Goal: Information Seeking & Learning: Learn about a topic

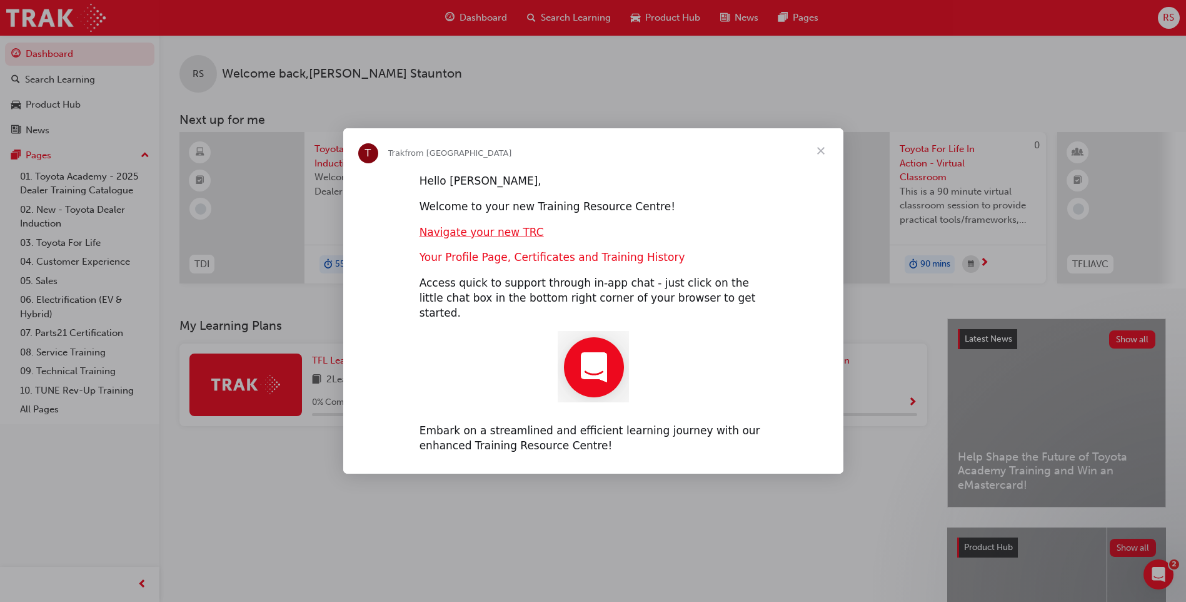
click at [497, 263] on link "Your Profile Page, Certificates and Training History" at bounding box center [553, 257] width 266 height 13
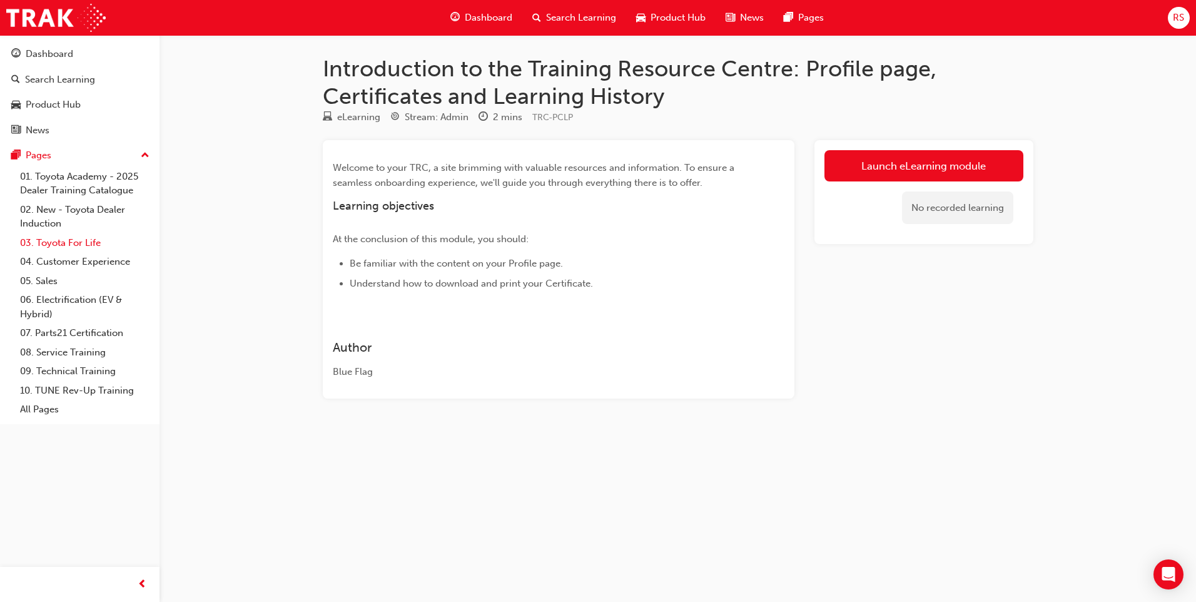
click at [69, 239] on link "03. Toyota For Life" at bounding box center [84, 242] width 139 height 19
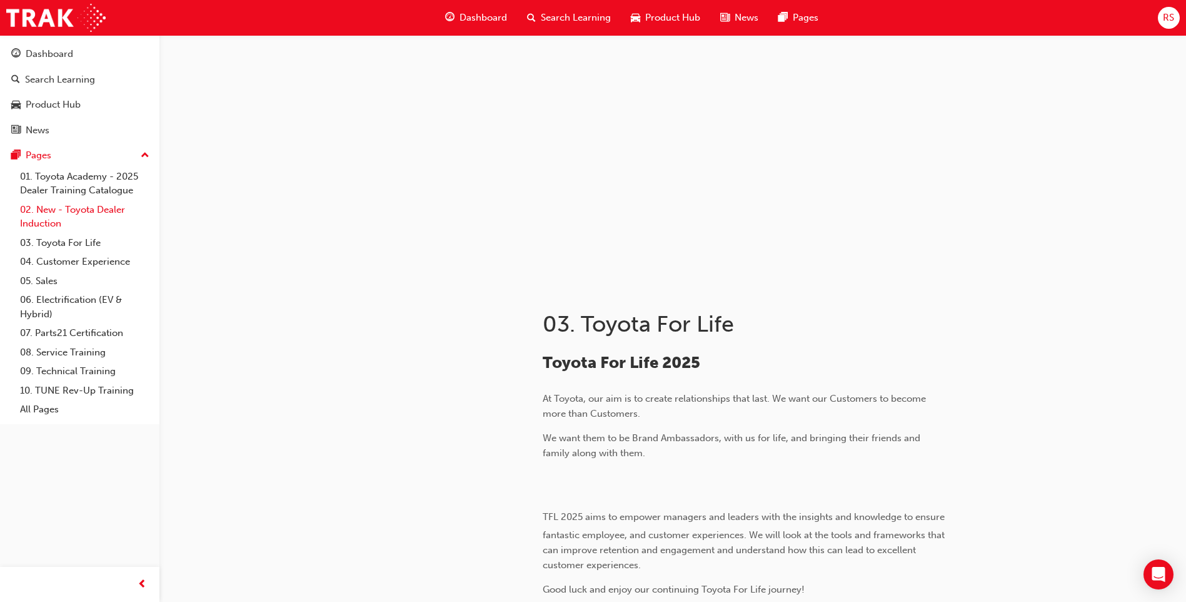
click at [96, 207] on link "02. New - Toyota Dealer Induction" at bounding box center [84, 216] width 139 height 33
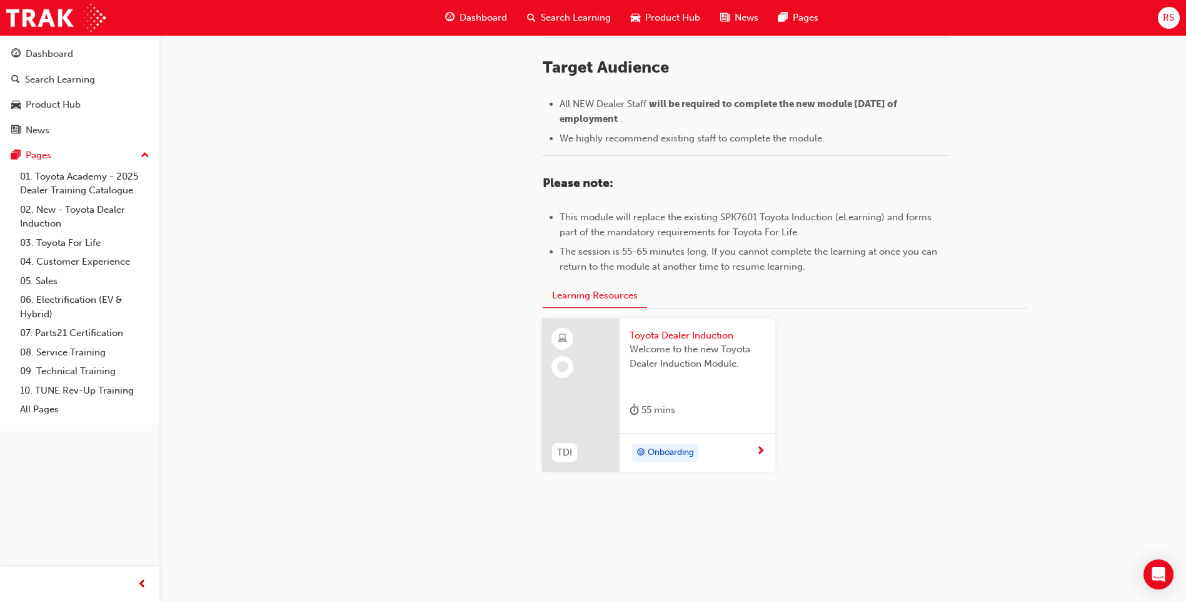
scroll to position [518, 0]
click at [682, 334] on span "Toyota Dealer Induction" at bounding box center [698, 334] width 136 height 14
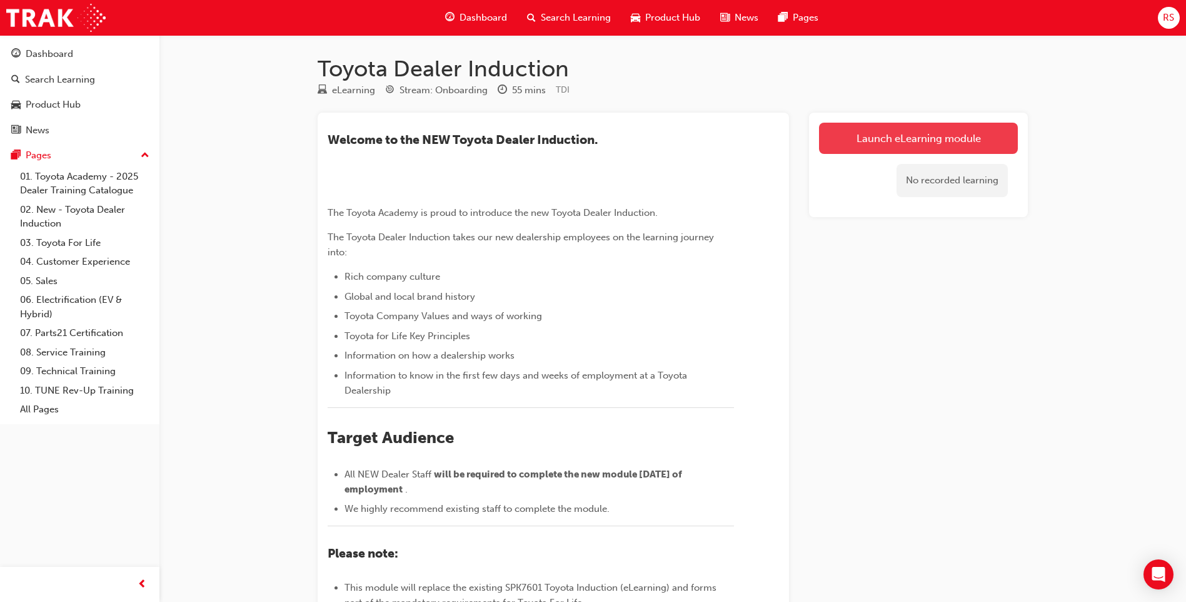
click at [920, 139] on link "Launch eLearning module" at bounding box center [918, 138] width 199 height 31
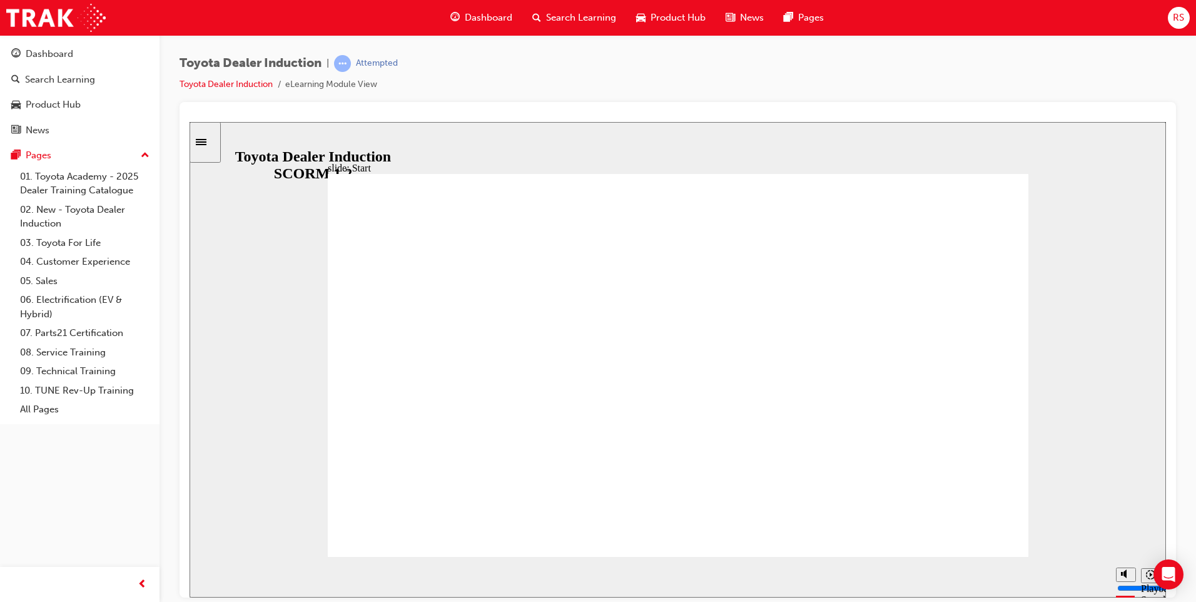
click at [208, 572] on icon "Pause (Ctrl+Alt+P)" at bounding box center [211, 571] width 6 height 9
click at [206, 573] on icon "Play (Ctrl+Alt+P)" at bounding box center [210, 572] width 9 height 10
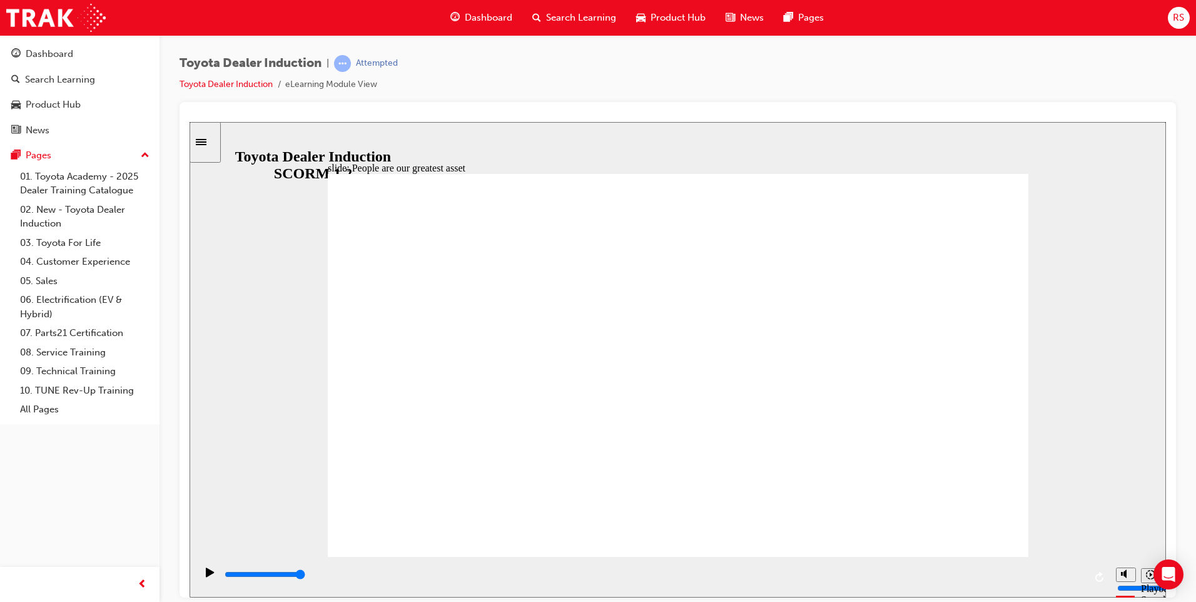
type input "7500"
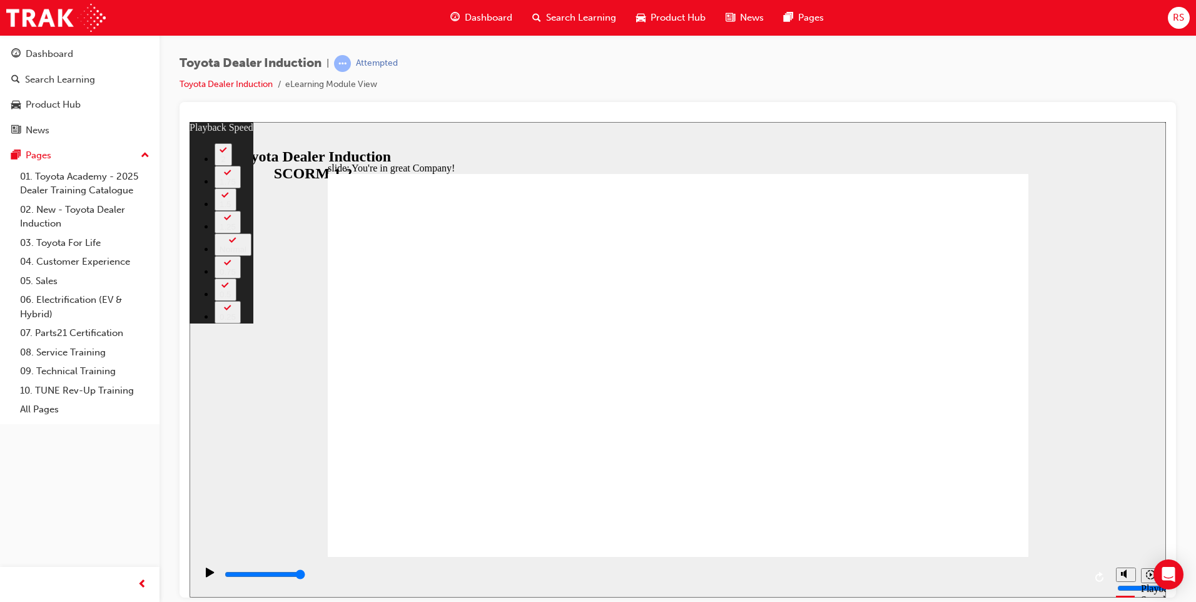
type input "156"
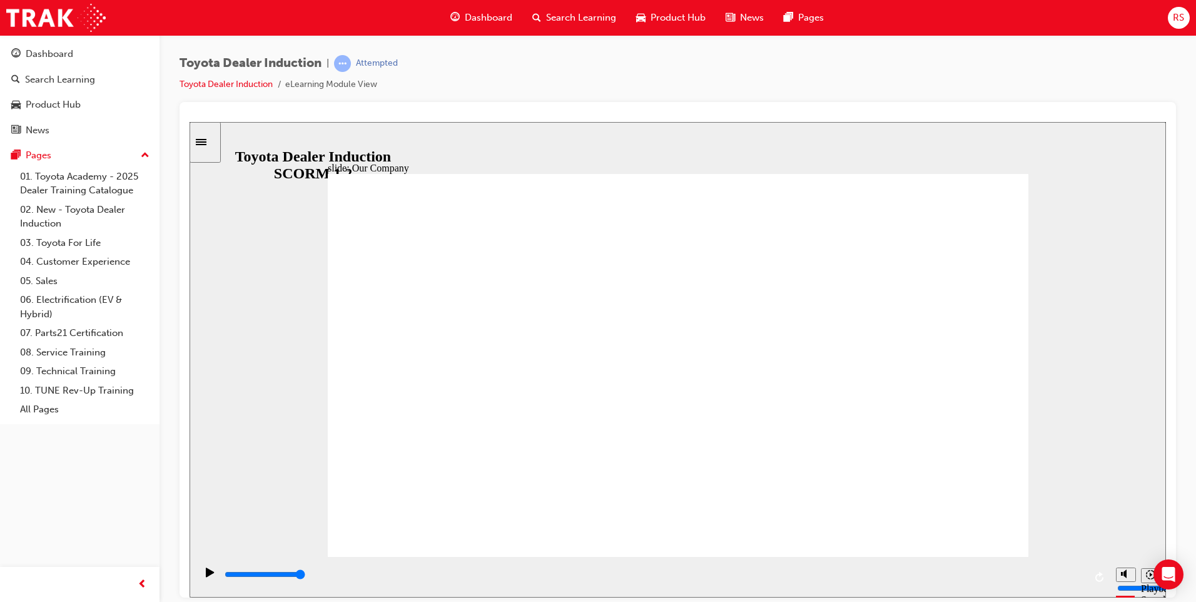
drag, startPoint x: 671, startPoint y: 483, endPoint x: 611, endPoint y: 483, distance: 60.0
drag, startPoint x: 673, startPoint y: 480, endPoint x: 685, endPoint y: 480, distance: 11.3
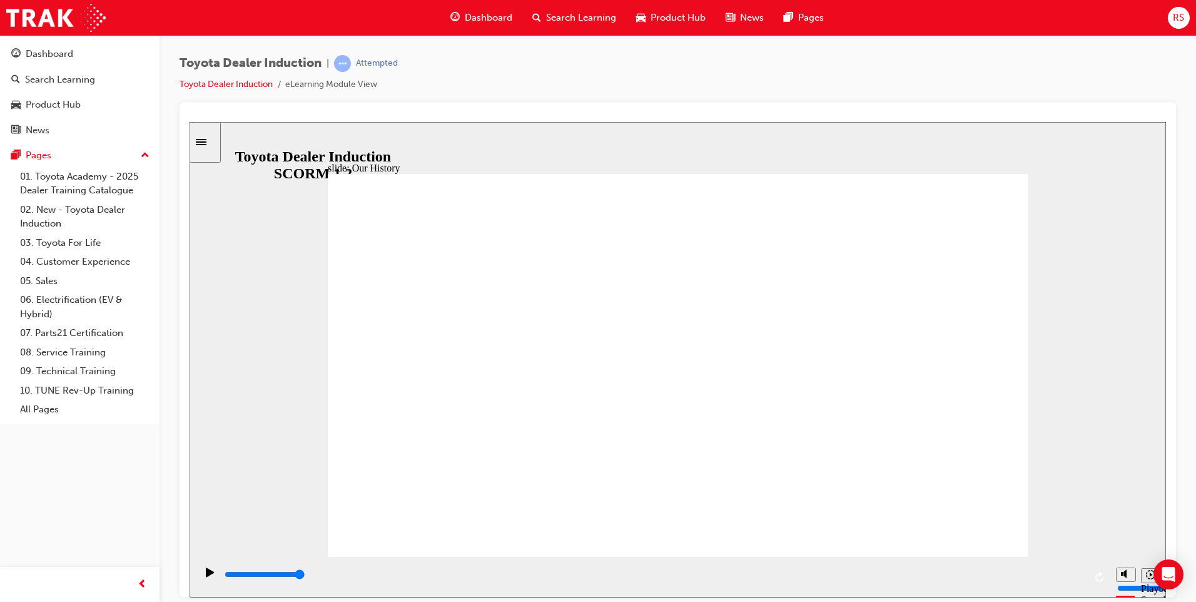
drag, startPoint x: 687, startPoint y: 497, endPoint x: 702, endPoint y: 497, distance: 15.6
drag, startPoint x: 670, startPoint y: 483, endPoint x: 705, endPoint y: 483, distance: 35.6
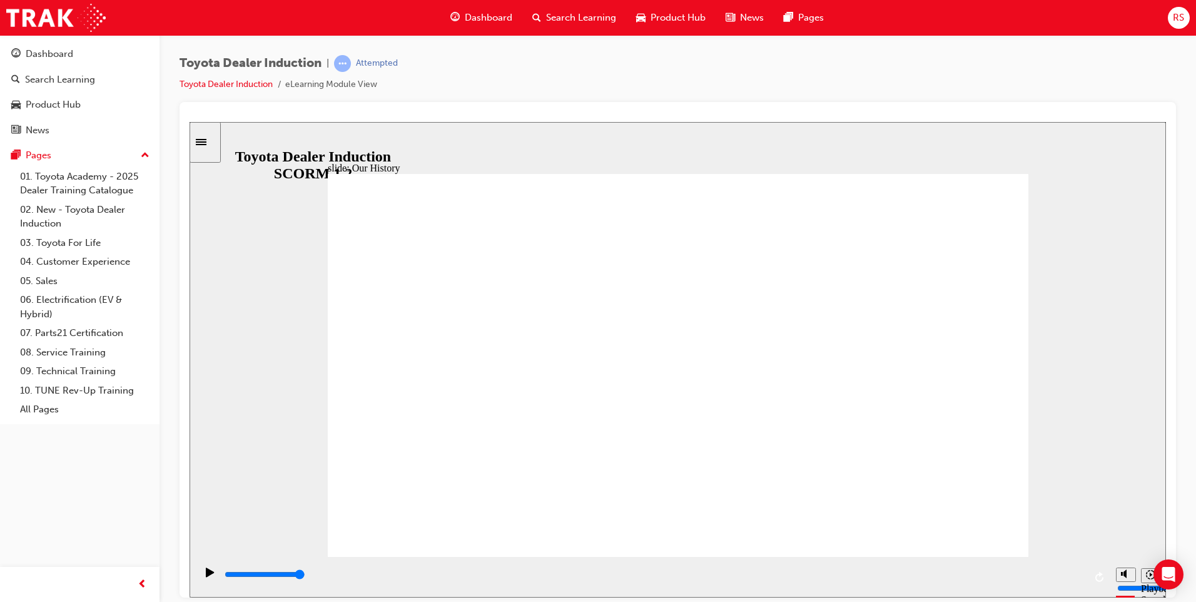
drag, startPoint x: 483, startPoint y: 477, endPoint x: 530, endPoint y: 483, distance: 46.6
drag, startPoint x: 530, startPoint y: 483, endPoint x: 661, endPoint y: 486, distance: 131.4
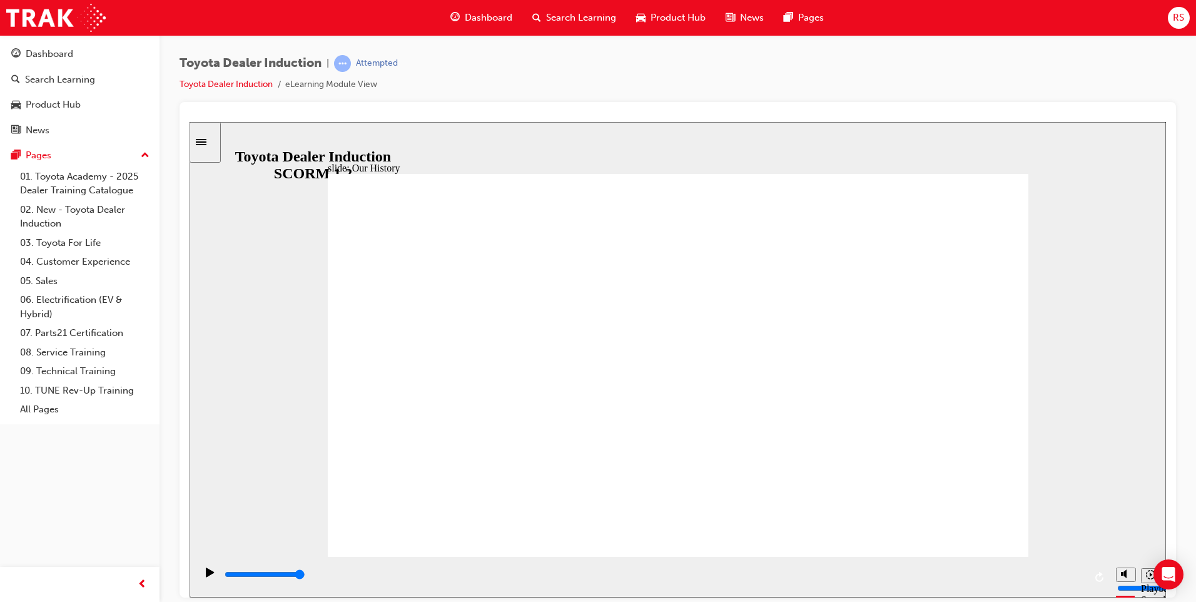
drag, startPoint x: 866, startPoint y: 481, endPoint x: 811, endPoint y: 488, distance: 55.5
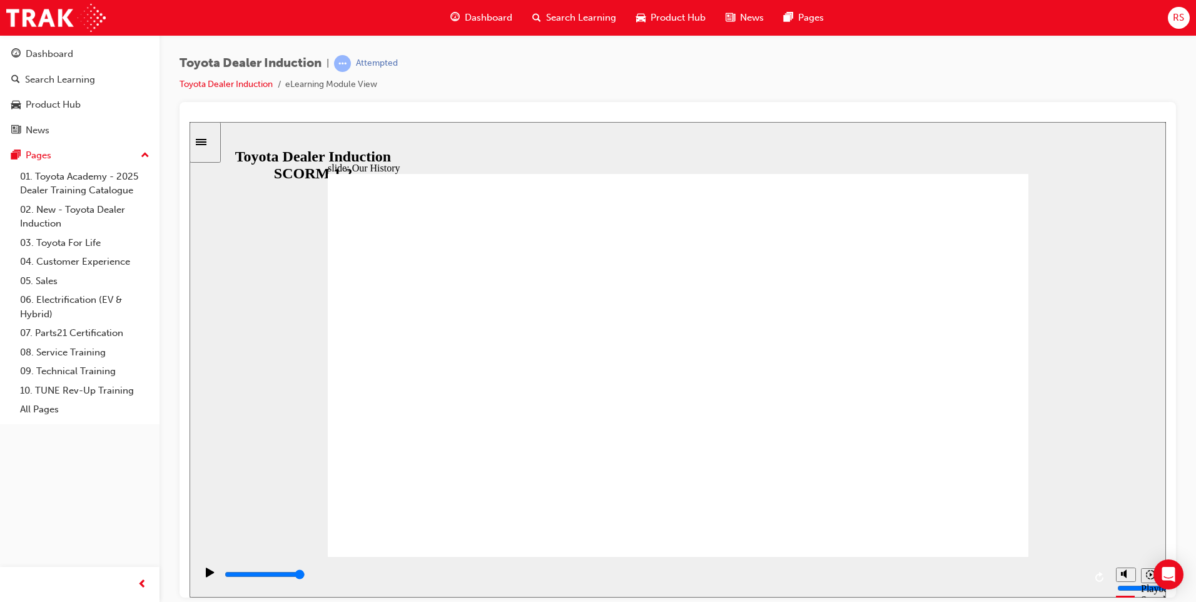
click at [206, 576] on icon "Play (Ctrl+Alt+P)" at bounding box center [210, 571] width 8 height 9
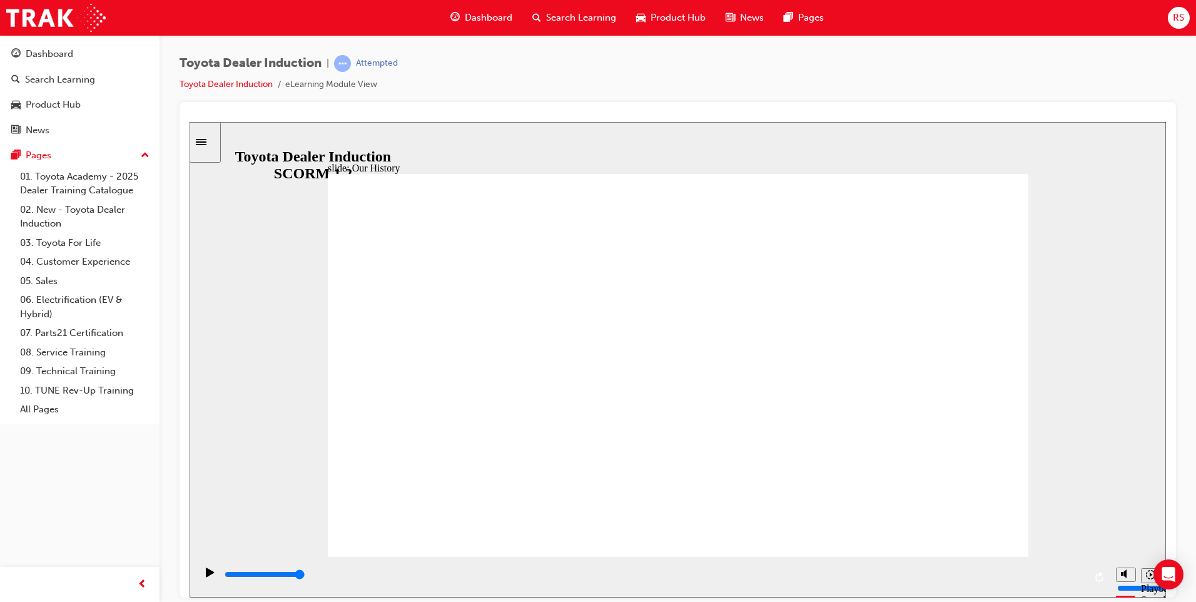
drag, startPoint x: 632, startPoint y: 483, endPoint x: 697, endPoint y: 485, distance: 64.4
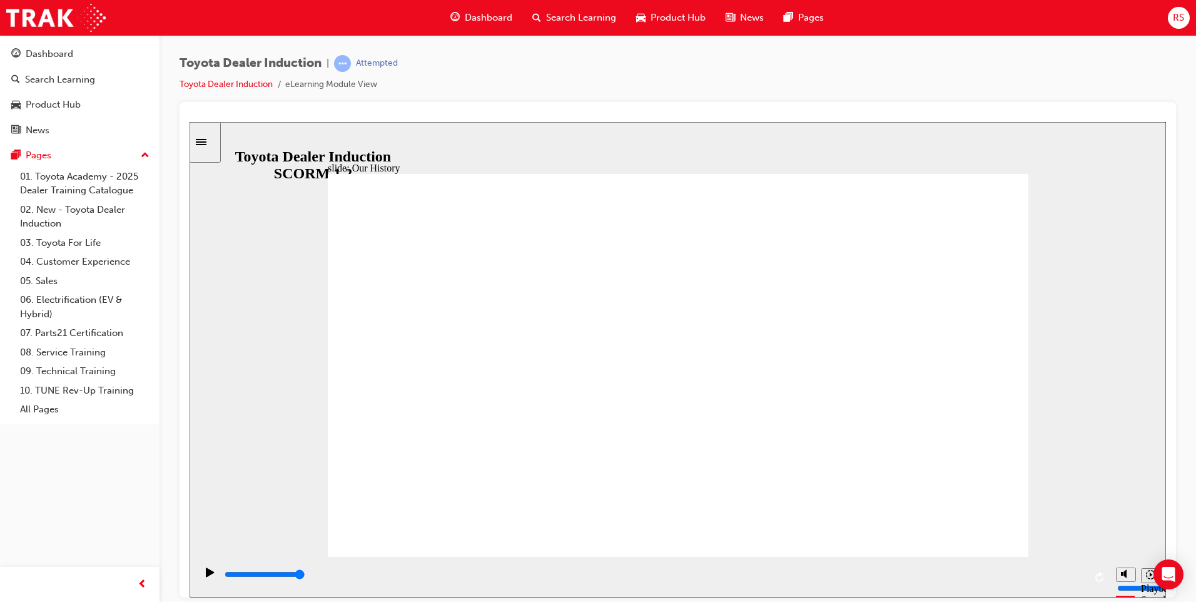
drag, startPoint x: 672, startPoint y: 483, endPoint x: 773, endPoint y: 488, distance: 101.4
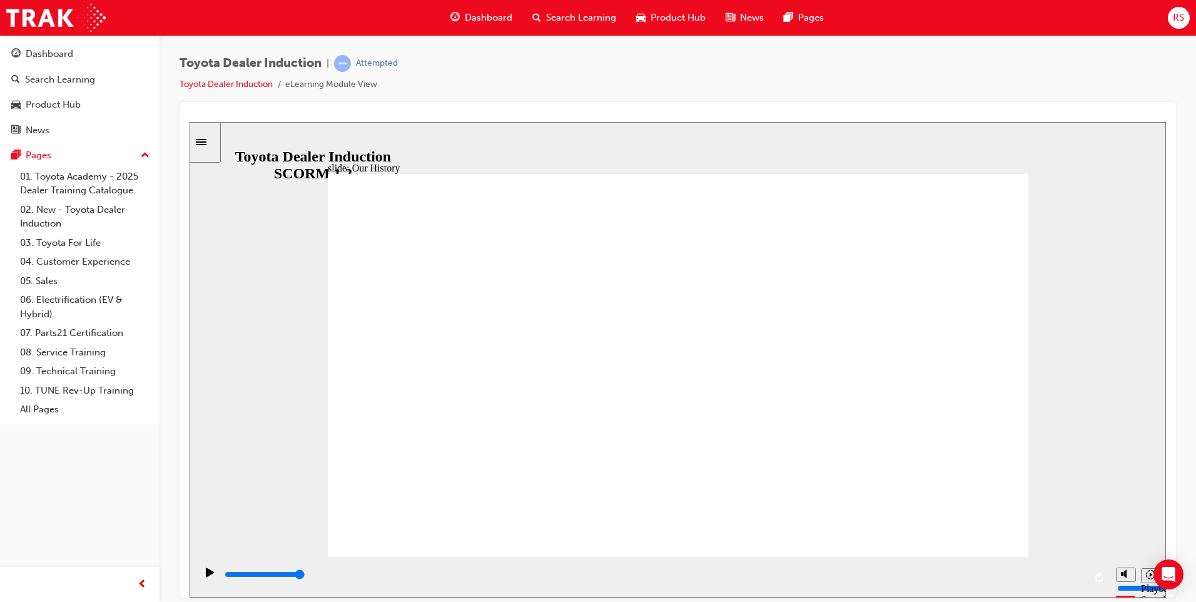
drag, startPoint x: 480, startPoint y: 470, endPoint x: 502, endPoint y: 472, distance: 21.3
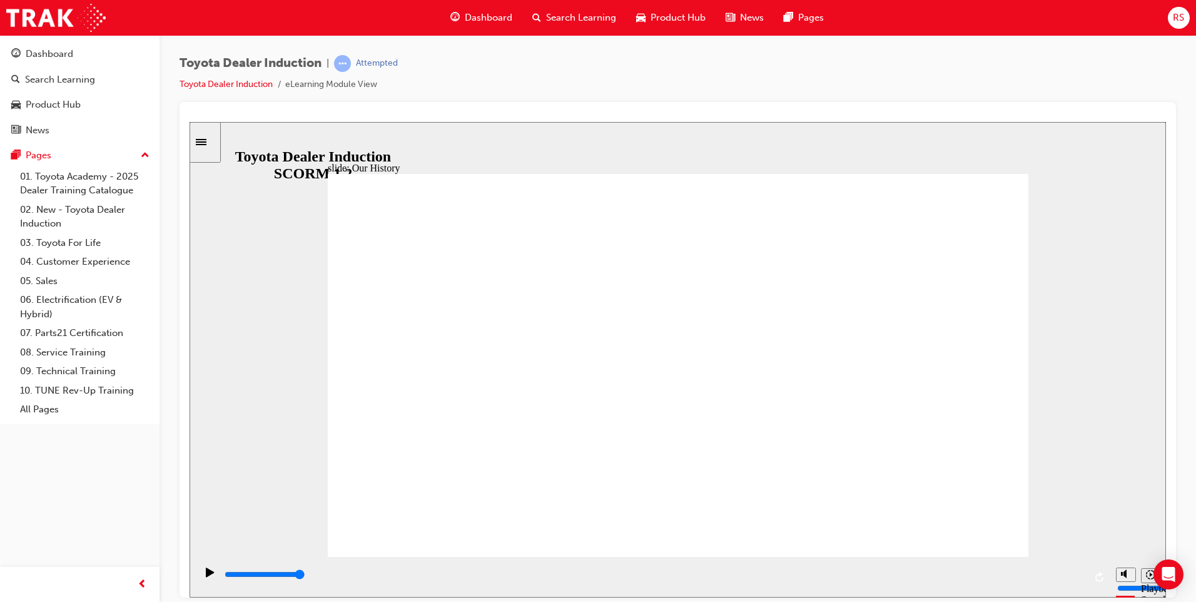
drag, startPoint x: 548, startPoint y: 410, endPoint x: 662, endPoint y: 410, distance: 113.2
drag, startPoint x: 480, startPoint y: 476, endPoint x: 537, endPoint y: 484, distance: 57.4
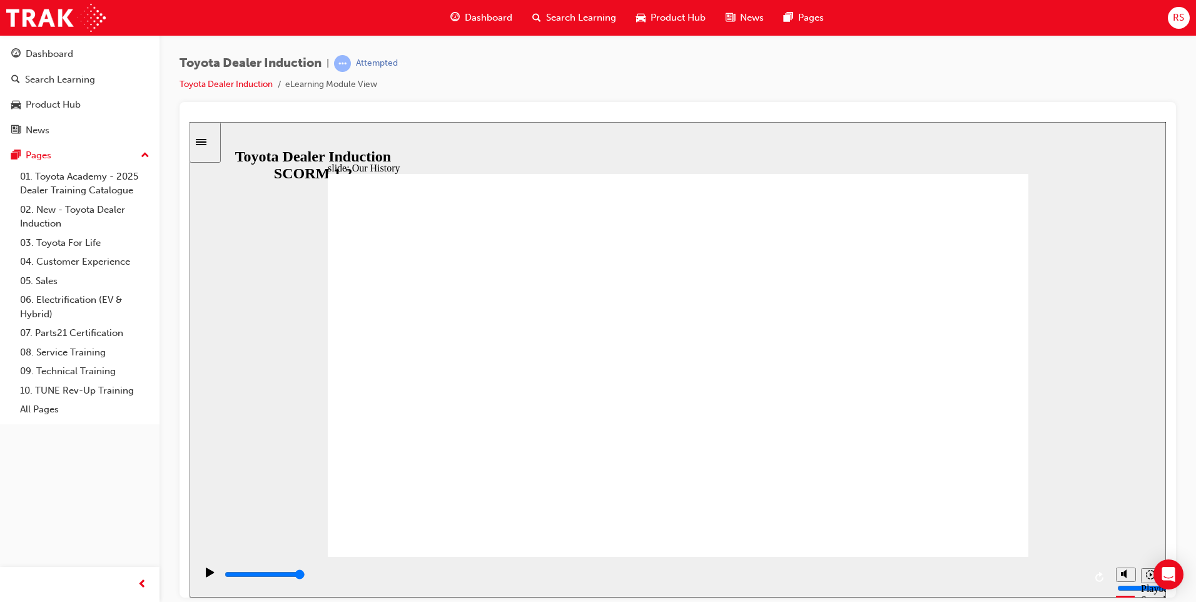
drag, startPoint x: 537, startPoint y: 484, endPoint x: 851, endPoint y: 482, distance: 313.9
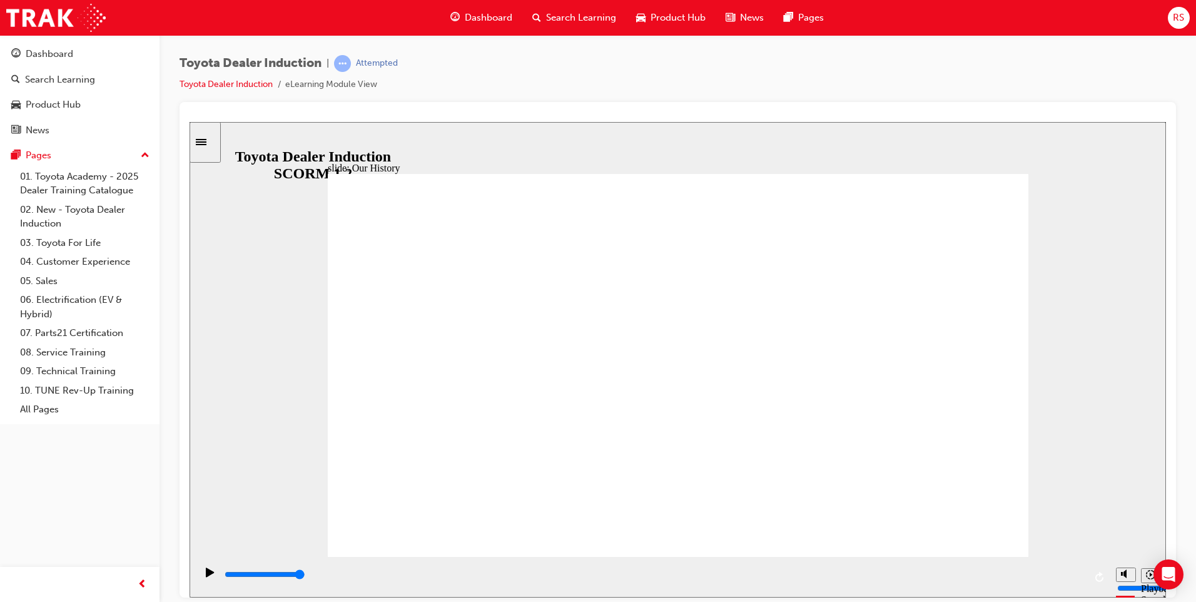
drag, startPoint x: 480, startPoint y: 475, endPoint x: 528, endPoint y: 475, distance: 47.5
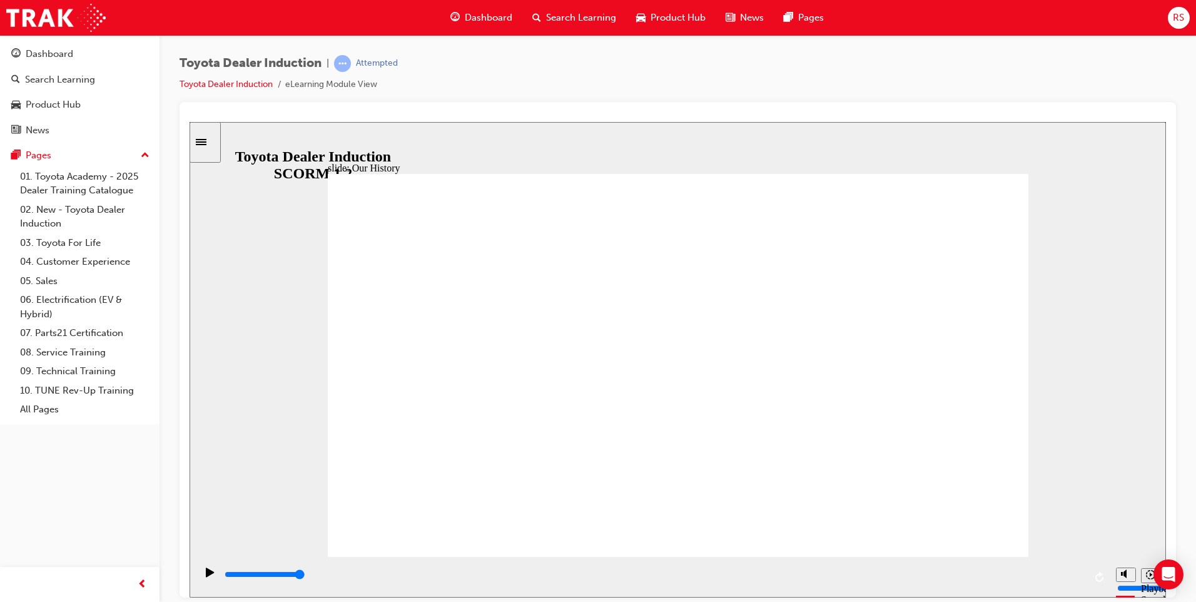
drag, startPoint x: 870, startPoint y: 483, endPoint x: 950, endPoint y: 484, distance: 79.4
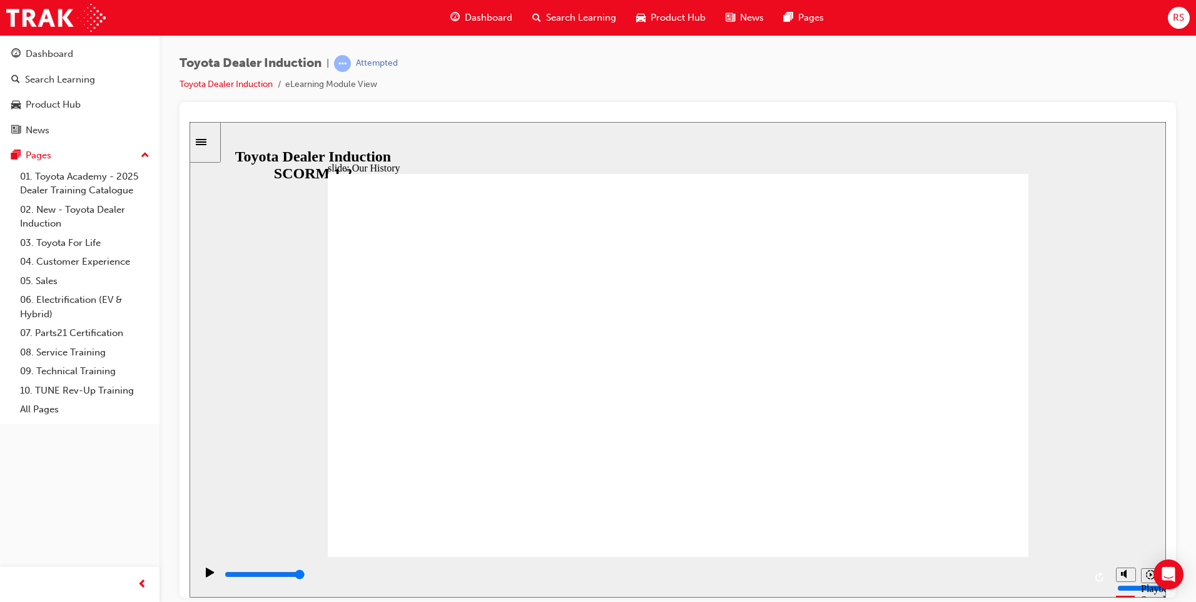
drag, startPoint x: 690, startPoint y: 495, endPoint x: 744, endPoint y: 495, distance: 54.4
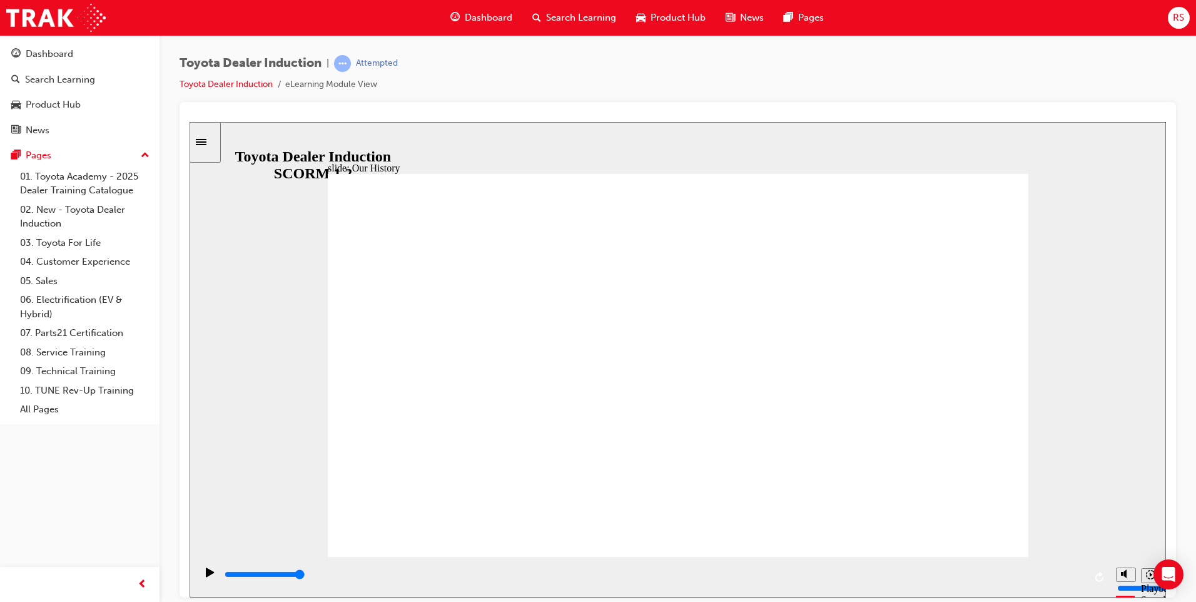
drag, startPoint x: 604, startPoint y: 530, endPoint x: 754, endPoint y: 529, distance: 149.5
drag, startPoint x: 229, startPoint y: 576, endPoint x: 241, endPoint y: 575, distance: 11.9
click at [241, 575] on input "slide progress" at bounding box center [264, 573] width 81 height 10
drag, startPoint x: 242, startPoint y: 575, endPoint x: 256, endPoint y: 575, distance: 14.4
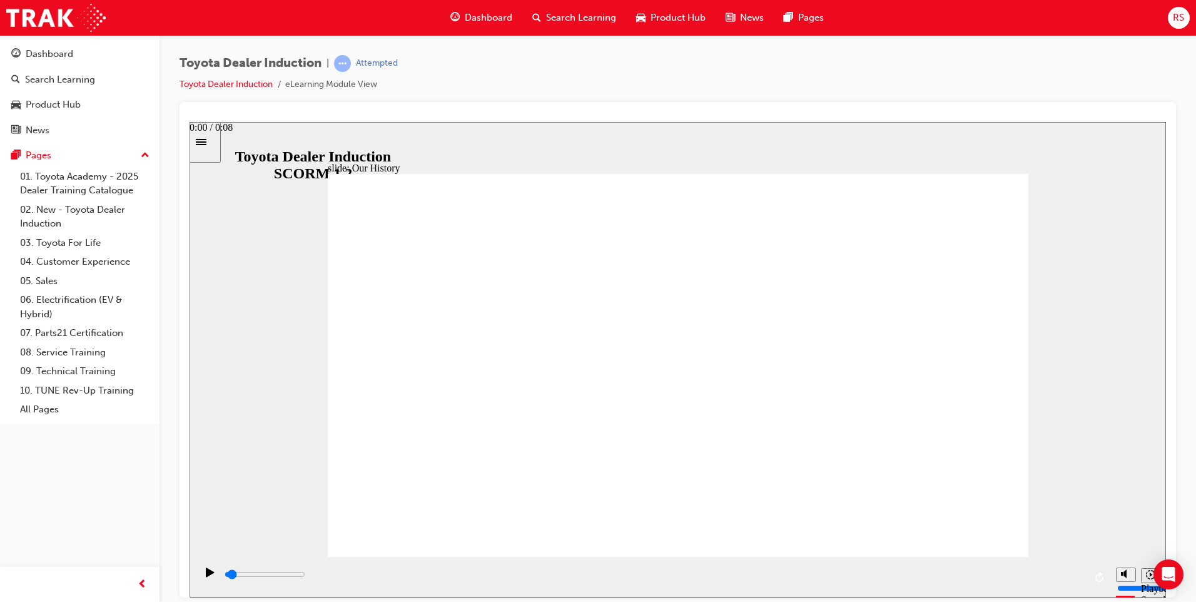
click at [256, 575] on input "slide progress" at bounding box center [264, 573] width 81 height 10
drag, startPoint x: 271, startPoint y: 575, endPoint x: 296, endPoint y: 574, distance: 25.0
click at [296, 574] on div "playback controls" at bounding box center [653, 574] width 861 height 14
drag, startPoint x: 296, startPoint y: 573, endPoint x: 379, endPoint y: 573, distance: 82.5
click at [379, 573] on div "playback controls" at bounding box center [653, 574] width 861 height 14
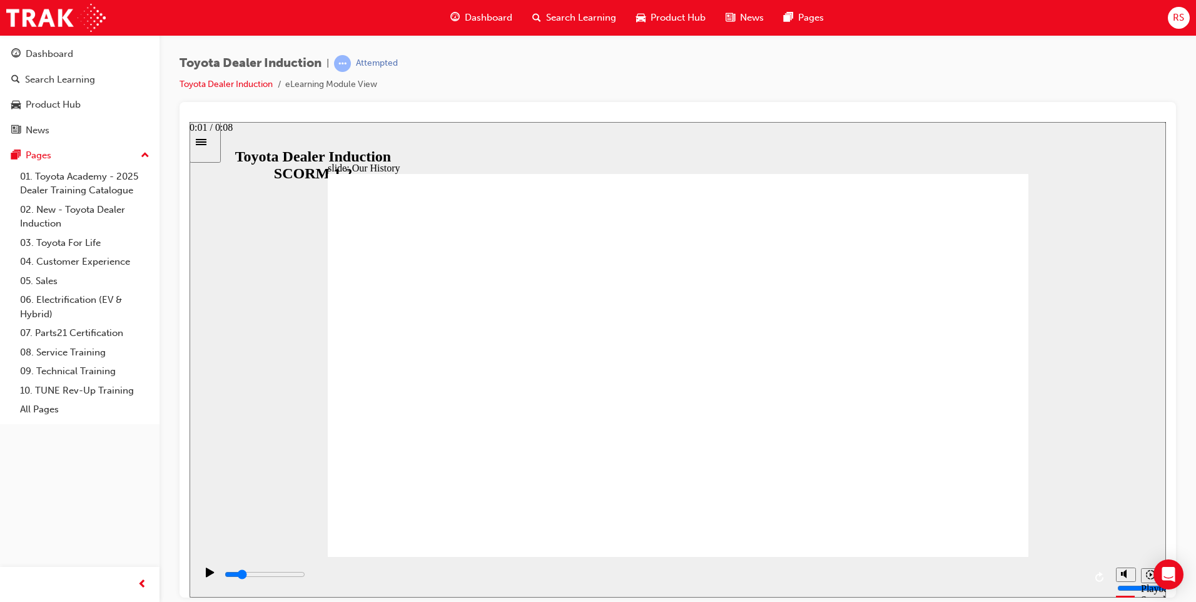
click at [379, 573] on div "playback controls" at bounding box center [653, 574] width 861 height 14
drag, startPoint x: 377, startPoint y: 575, endPoint x: 492, endPoint y: 577, distance: 115.1
click at [305, 577] on input "slide progress" at bounding box center [264, 573] width 81 height 10
drag, startPoint x: 492, startPoint y: 577, endPoint x: 616, endPoint y: 580, distance: 123.9
click at [616, 580] on div "playback controls" at bounding box center [653, 574] width 861 height 14
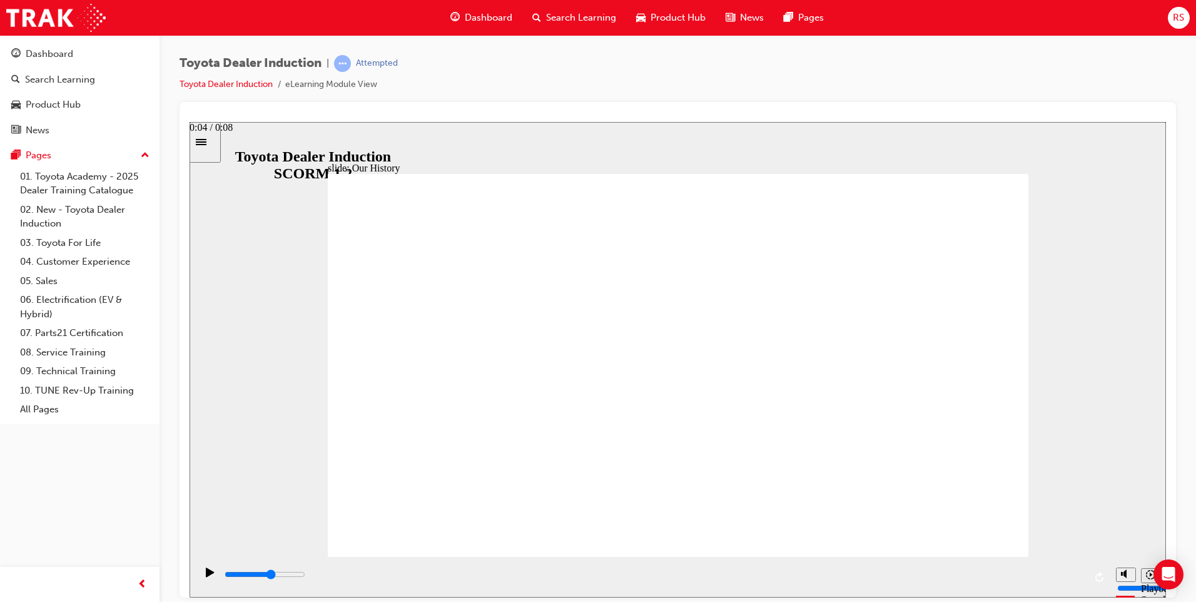
drag, startPoint x: 616, startPoint y: 580, endPoint x: 725, endPoint y: 580, distance: 109.4
click at [725, 580] on div "playback controls" at bounding box center [653, 574] width 861 height 14
drag, startPoint x: 726, startPoint y: 576, endPoint x: 825, endPoint y: 575, distance: 98.8
click at [305, 575] on input "slide progress" at bounding box center [264, 573] width 81 height 10
drag, startPoint x: 825, startPoint y: 575, endPoint x: 915, endPoint y: 571, distance: 90.1
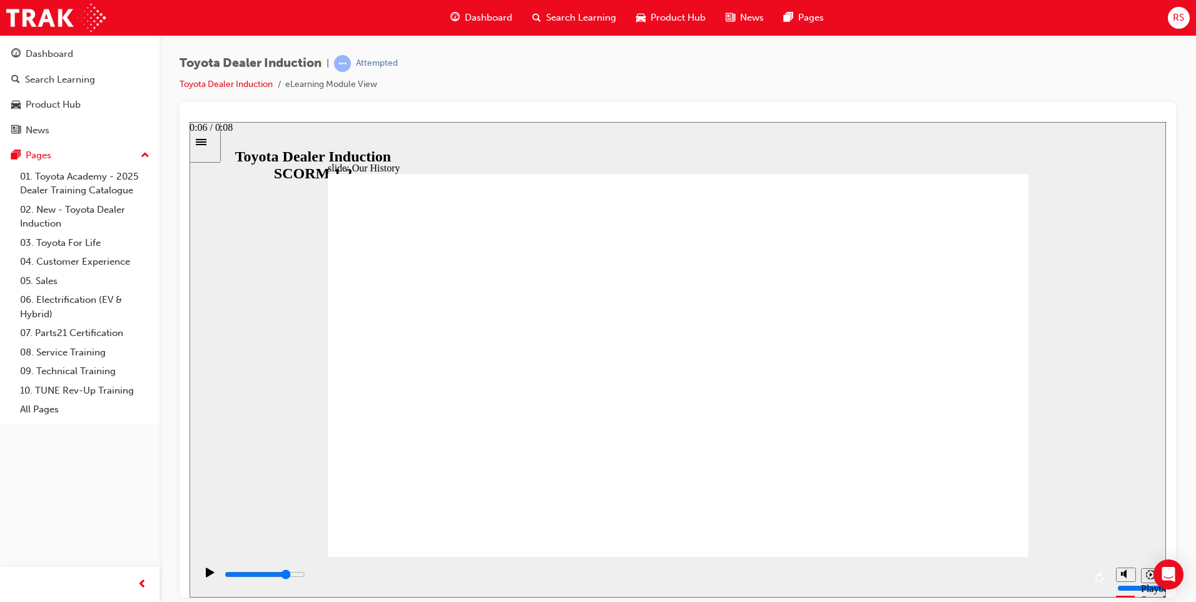
click at [915, 571] on div "playback controls" at bounding box center [653, 574] width 861 height 14
drag, startPoint x: 915, startPoint y: 571, endPoint x: 1086, endPoint y: 572, distance: 171.3
click at [1086, 572] on div "playback controls" at bounding box center [653, 576] width 914 height 41
click at [1101, 575] on icon "Replay (Ctrl+Alt+R)" at bounding box center [1100, 576] width 10 height 10
click at [206, 576] on icon "Play (Ctrl+Alt+P)" at bounding box center [210, 571] width 8 height 9
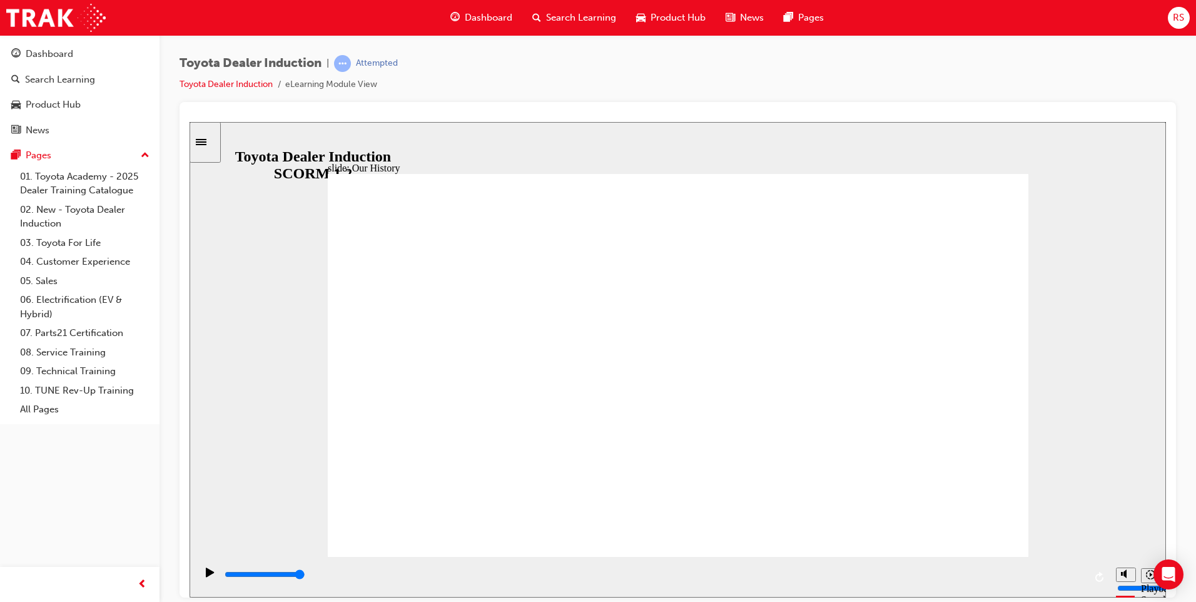
drag, startPoint x: 223, startPoint y: 573, endPoint x: 1096, endPoint y: 567, distance: 872.3
click at [1096, 567] on div "playback controls" at bounding box center [653, 576] width 914 height 41
drag, startPoint x: 370, startPoint y: 574, endPoint x: 503, endPoint y: 578, distance: 133.9
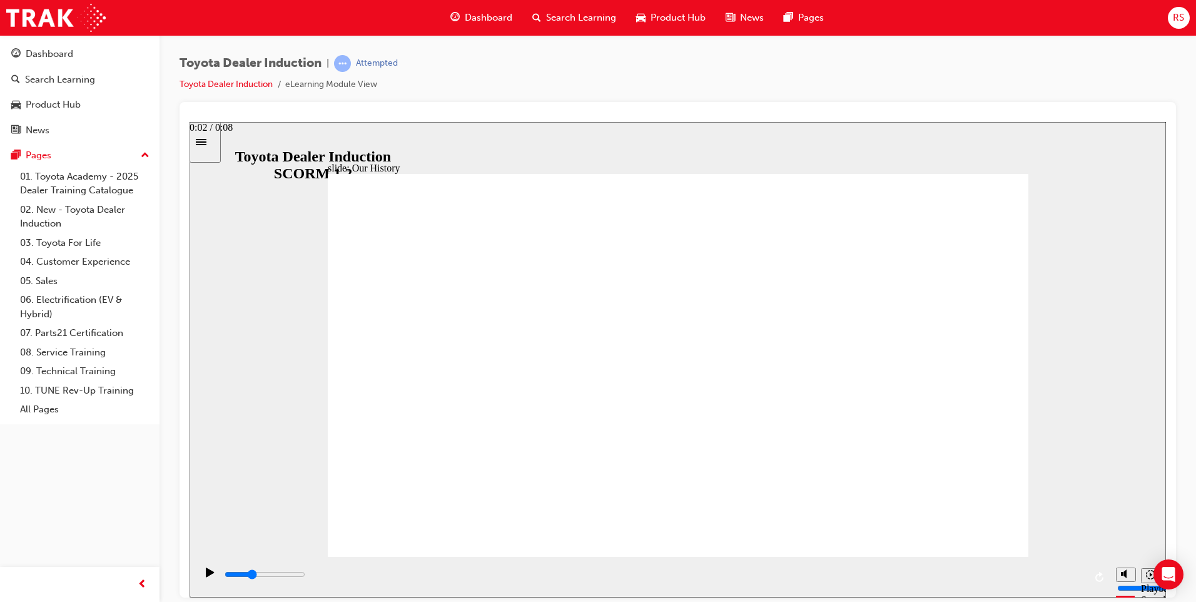
click at [503, 578] on div "playback controls" at bounding box center [653, 574] width 861 height 14
drag, startPoint x: 503, startPoint y: 578, endPoint x: 1086, endPoint y: 582, distance: 582.8
click at [1086, 582] on div "playback controls" at bounding box center [653, 576] width 914 height 41
click at [201, 575] on div "Play (Ctrl+Alt+P)" at bounding box center [209, 577] width 21 height 21
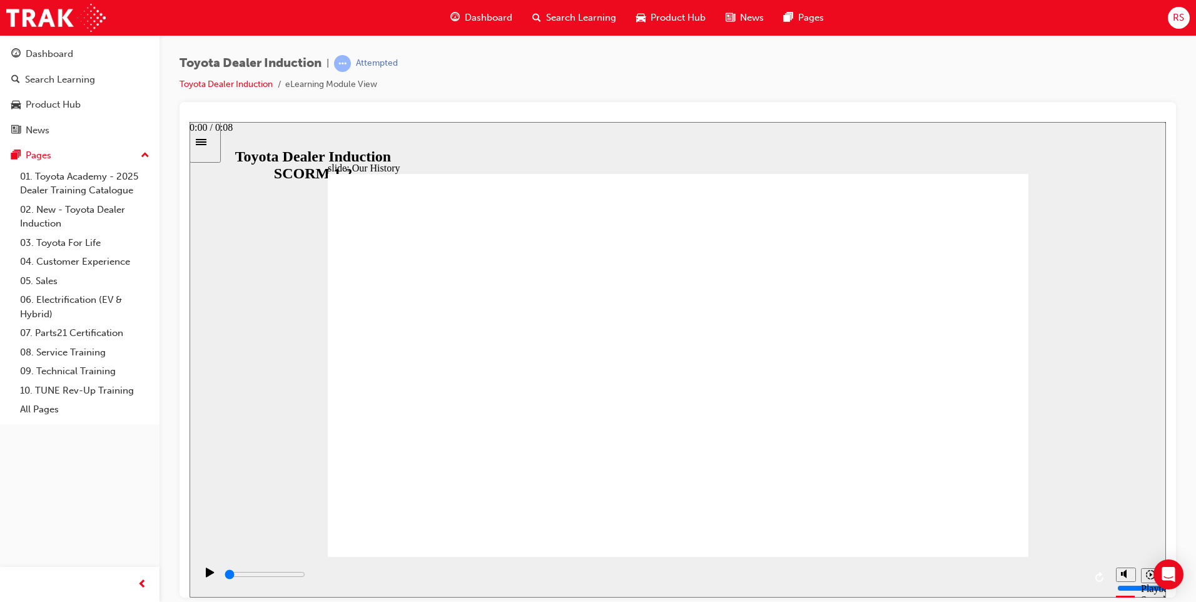
click at [227, 573] on div "playback controls" at bounding box center [653, 574] width 861 height 14
click at [236, 573] on div "playback controls" at bounding box center [653, 574] width 861 height 14
click at [252, 573] on div "playback controls" at bounding box center [653, 574] width 861 height 14
click at [269, 577] on input "slide progress" at bounding box center [264, 573] width 81 height 10
click at [290, 575] on input "slide progress" at bounding box center [264, 573] width 81 height 10
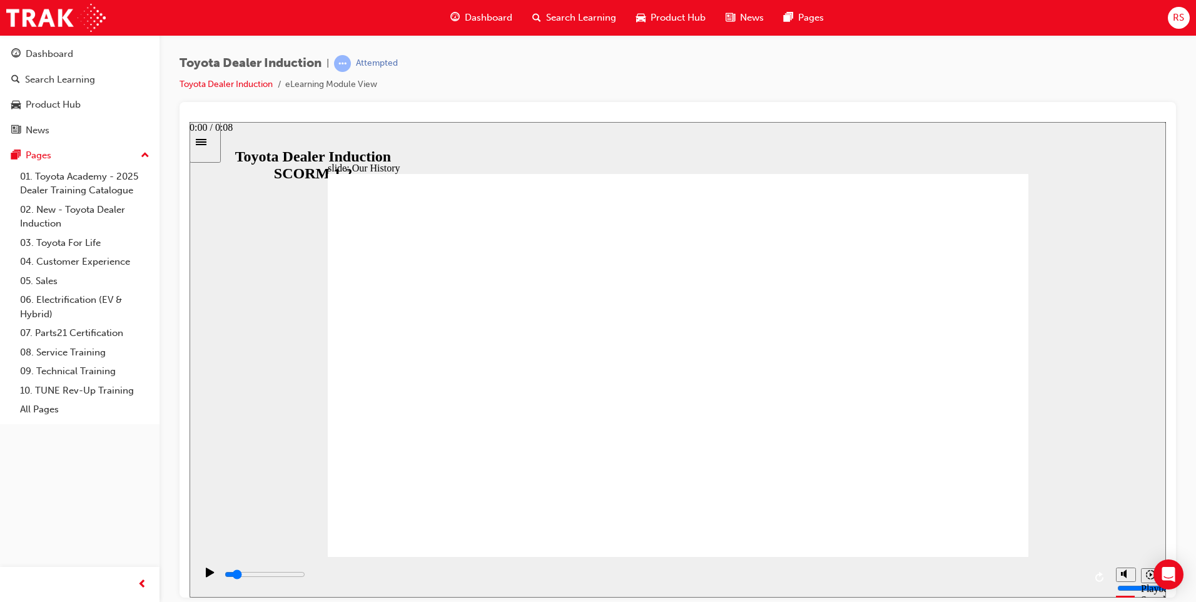
click at [305, 575] on input "slide progress" at bounding box center [264, 573] width 81 height 10
click at [372, 578] on div "playback controls" at bounding box center [653, 574] width 861 height 14
click at [388, 578] on div "playback controls" at bounding box center [653, 574] width 861 height 14
click at [423, 578] on div "playback controls" at bounding box center [653, 574] width 861 height 14
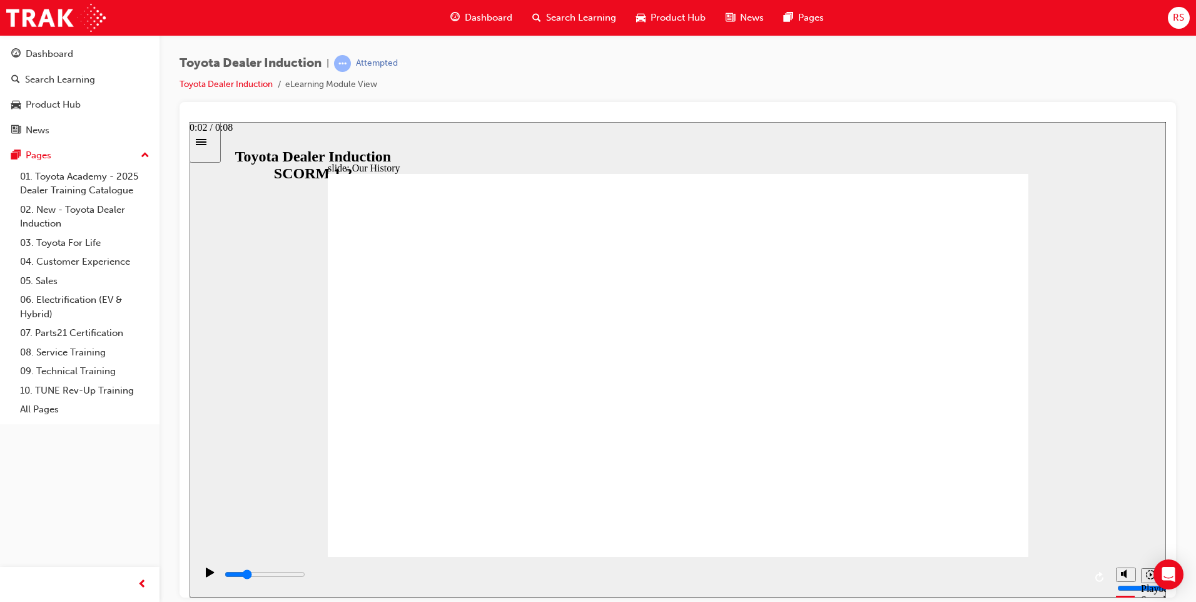
click at [440, 578] on div "playback controls" at bounding box center [653, 574] width 861 height 14
click at [463, 578] on div "playback controls" at bounding box center [653, 574] width 861 height 14
click at [485, 577] on div "playback controls" at bounding box center [653, 574] width 861 height 14
click at [518, 577] on div "playback controls" at bounding box center [653, 574] width 861 height 14
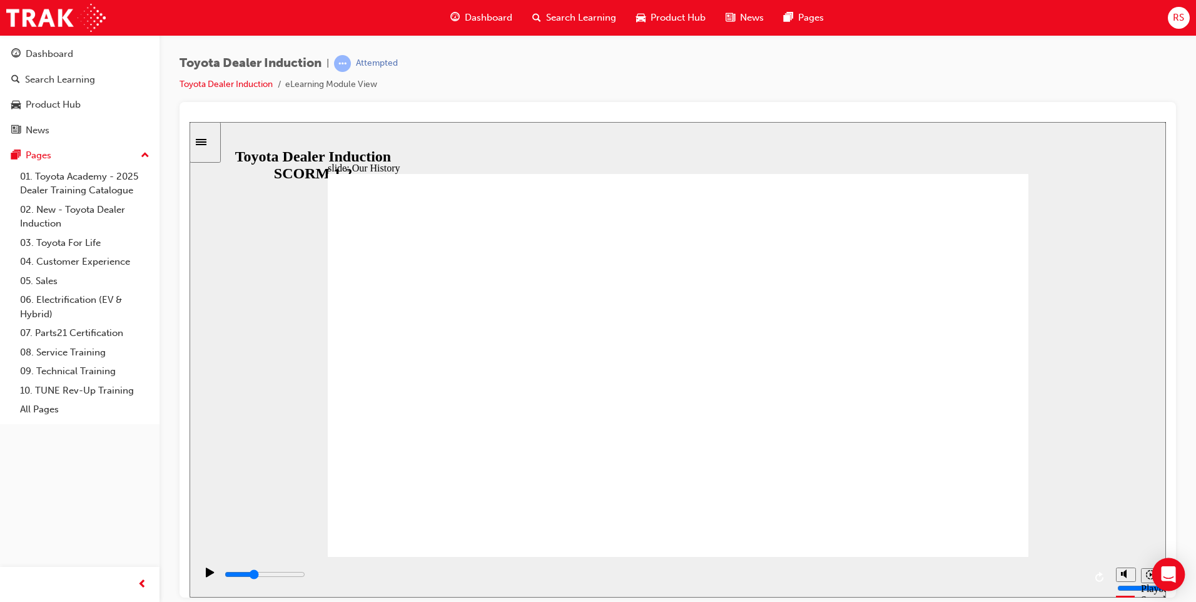
click at [1174, 571] on icon "Open Intercom Messenger" at bounding box center [1168, 574] width 14 height 16
drag, startPoint x: 522, startPoint y: 578, endPoint x: 1093, endPoint y: 578, distance: 571.5
click at [1093, 578] on div "playback controls" at bounding box center [653, 576] width 914 height 41
click at [1084, 573] on div "playback controls" at bounding box center [653, 576] width 914 height 41
click at [1089, 517] on div "slide: Our History Group 1 Freeform 3 Freeform 1 Freeform 2 Freeform 4 Rectangl…" at bounding box center [677, 358] width 976 height 475
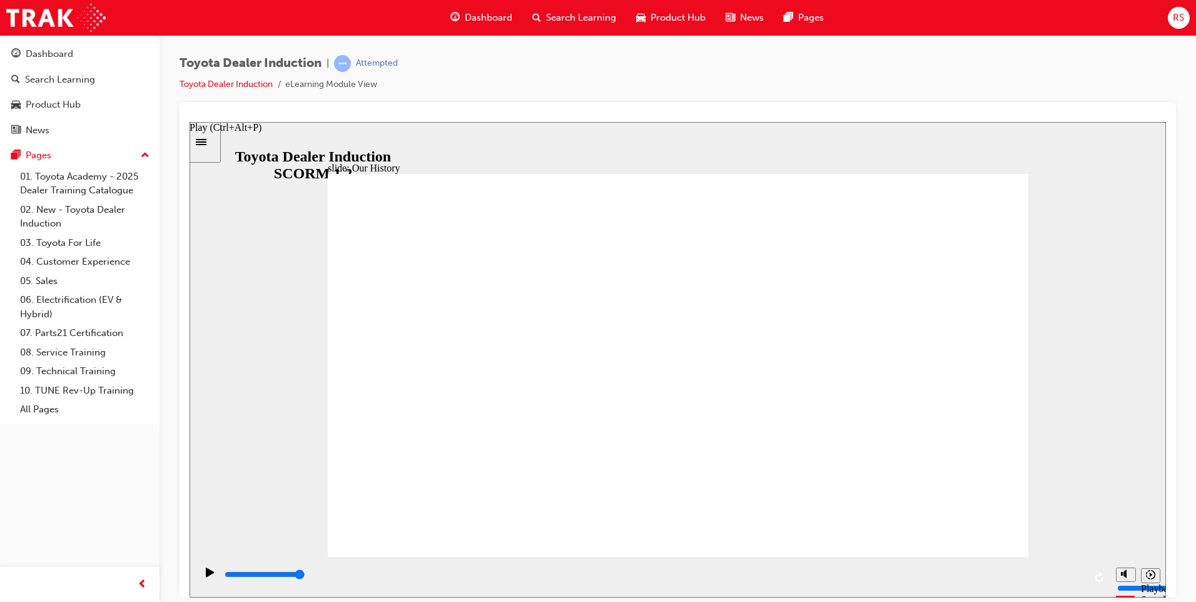
click at [206, 576] on icon "Play (Ctrl+Alt+P)" at bounding box center [210, 571] width 8 height 9
click at [206, 575] on icon "Play (Ctrl+Alt+P)" at bounding box center [210, 571] width 8 height 9
click at [224, 575] on input "slide progress" at bounding box center [264, 573] width 81 height 10
click at [1099, 575] on icon "Replay (Ctrl+Alt+R)" at bounding box center [1099, 576] width 8 height 10
click at [305, 576] on input "slide progress" at bounding box center [264, 573] width 81 height 10
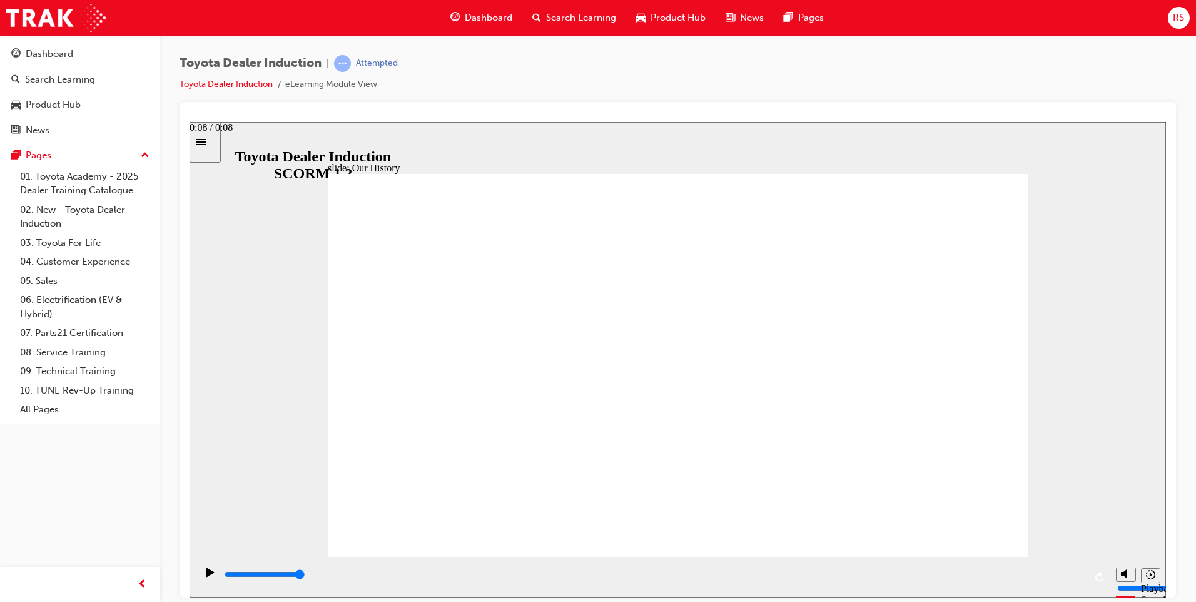
click at [305, 576] on input "slide progress" at bounding box center [264, 573] width 81 height 10
click at [1100, 575] on icon "Replay (Ctrl+Alt+R)" at bounding box center [1099, 576] width 8 height 10
click at [1150, 573] on icon "Playback speed" at bounding box center [1150, 573] width 9 height 9
drag, startPoint x: 684, startPoint y: 575, endPoint x: 1086, endPoint y: 578, distance: 402.1
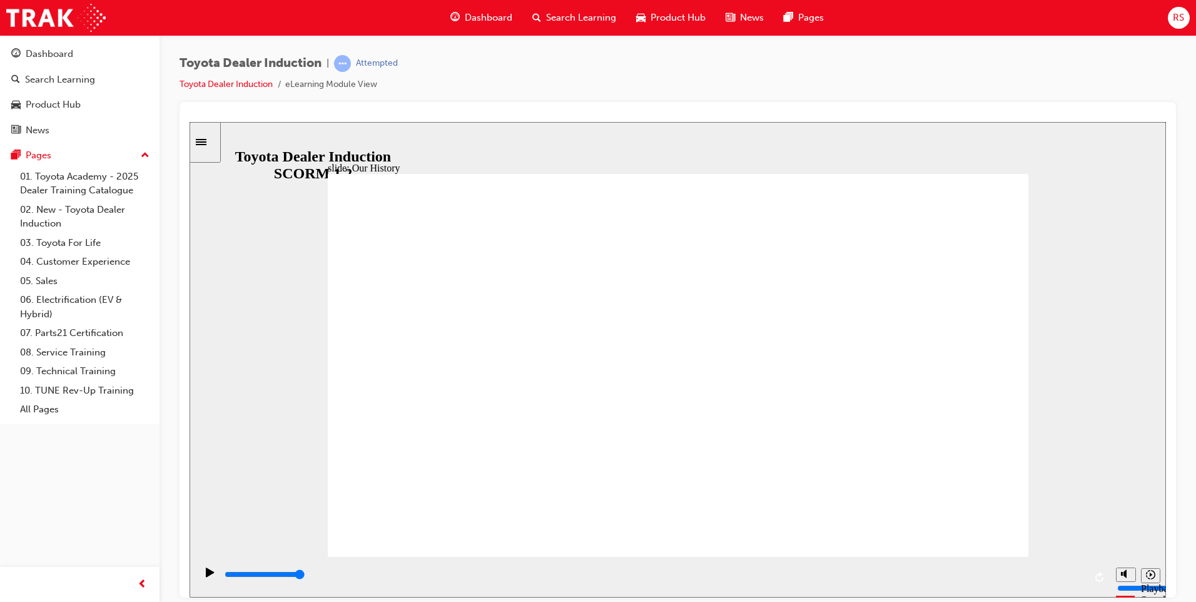
click at [1086, 578] on div "playback controls" at bounding box center [653, 576] width 914 height 41
click at [1098, 573] on icon "Replay (Ctrl+Alt+R)" at bounding box center [1099, 576] width 8 height 10
click at [305, 576] on input "slide progress" at bounding box center [264, 573] width 81 height 10
click at [305, 577] on input "slide progress" at bounding box center [264, 573] width 81 height 10
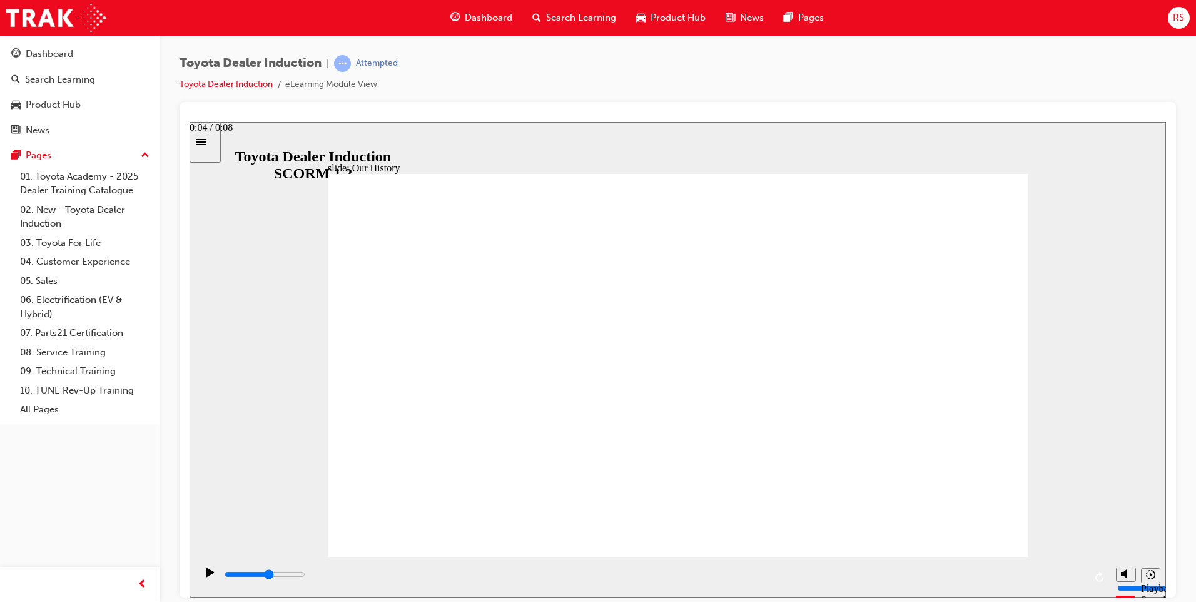
click at [707, 578] on div "playback controls" at bounding box center [653, 574] width 861 height 14
click at [305, 577] on input "slide progress" at bounding box center [264, 573] width 81 height 10
click at [305, 575] on input "slide progress" at bounding box center [264, 573] width 81 height 10
click at [899, 574] on div "playback controls" at bounding box center [653, 574] width 861 height 14
click at [862, 578] on div "playback controls" at bounding box center [653, 574] width 861 height 14
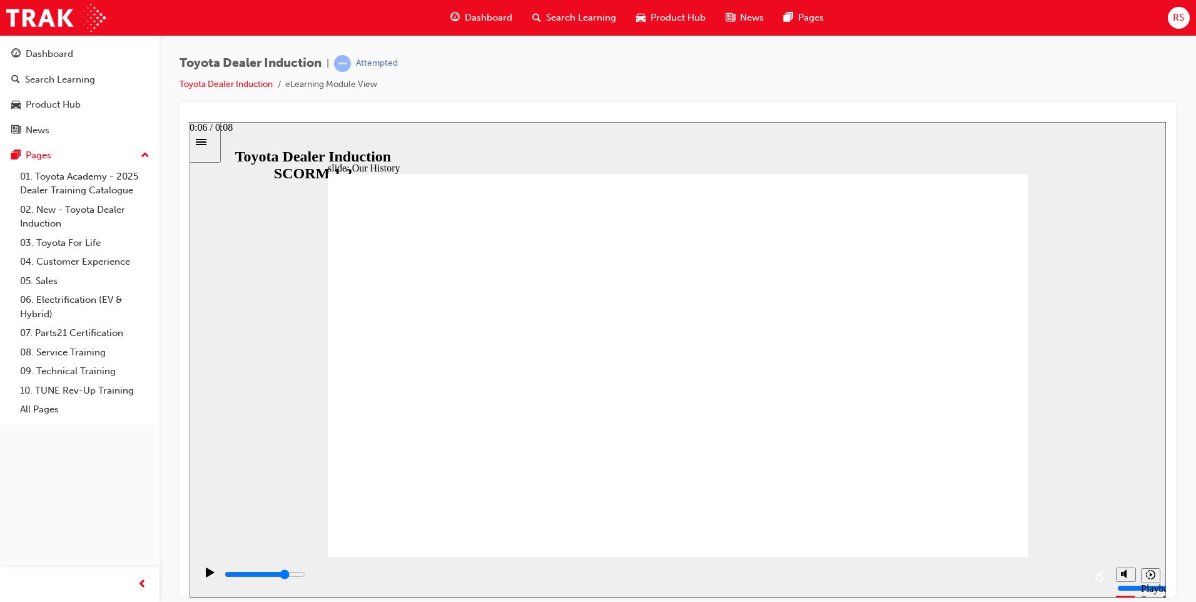
click at [894, 573] on div "playback controls" at bounding box center [653, 574] width 861 height 14
click at [960, 573] on div "playback controls" at bounding box center [653, 574] width 861 height 14
click at [1019, 578] on div "playback controls" at bounding box center [653, 574] width 861 height 14
click at [1051, 578] on div "playback controls" at bounding box center [653, 574] width 861 height 14
click at [1072, 577] on div "playback controls" at bounding box center [653, 574] width 861 height 14
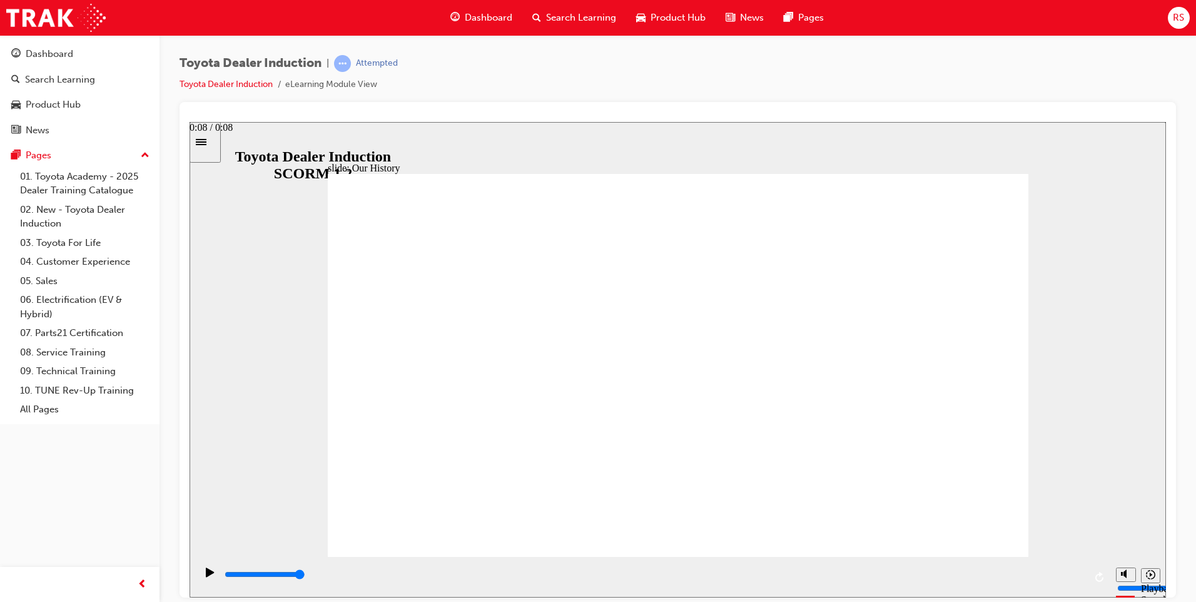
click at [305, 575] on input "slide progress" at bounding box center [264, 573] width 81 height 10
drag, startPoint x: 755, startPoint y: 100, endPoint x: 701, endPoint y: 97, distance: 53.9
click at [701, 97] on div "Toyota Dealer Induction | Attempted Toyota Dealer Induction eLearning Module Vi…" at bounding box center [677, 78] width 996 height 47
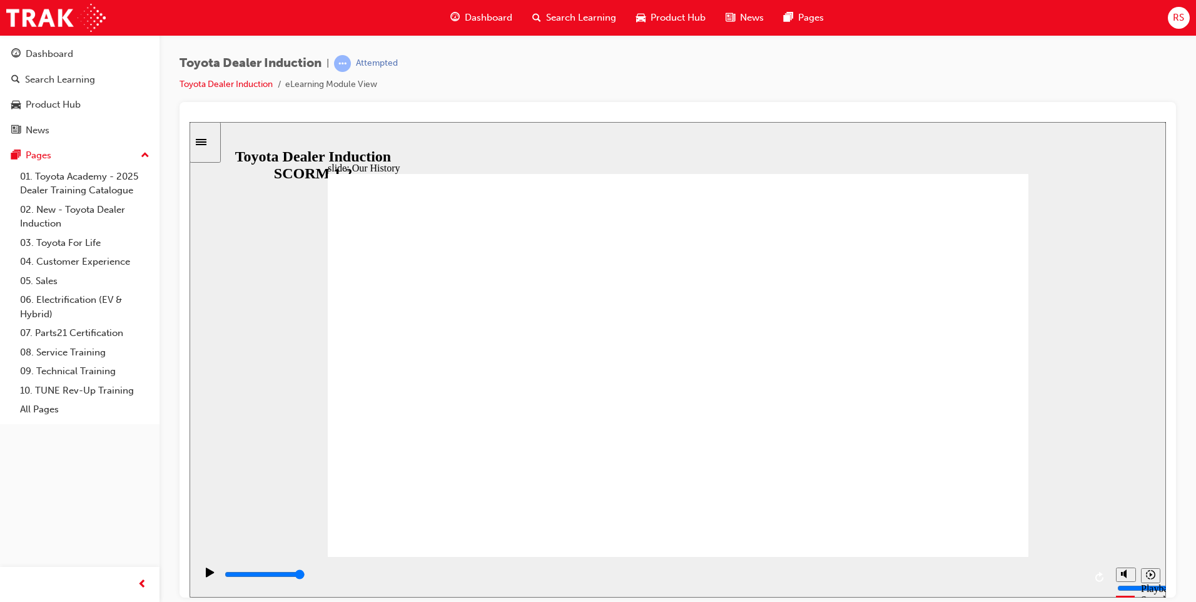
drag, startPoint x: 994, startPoint y: 296, endPoint x: 985, endPoint y: 296, distance: 8.8
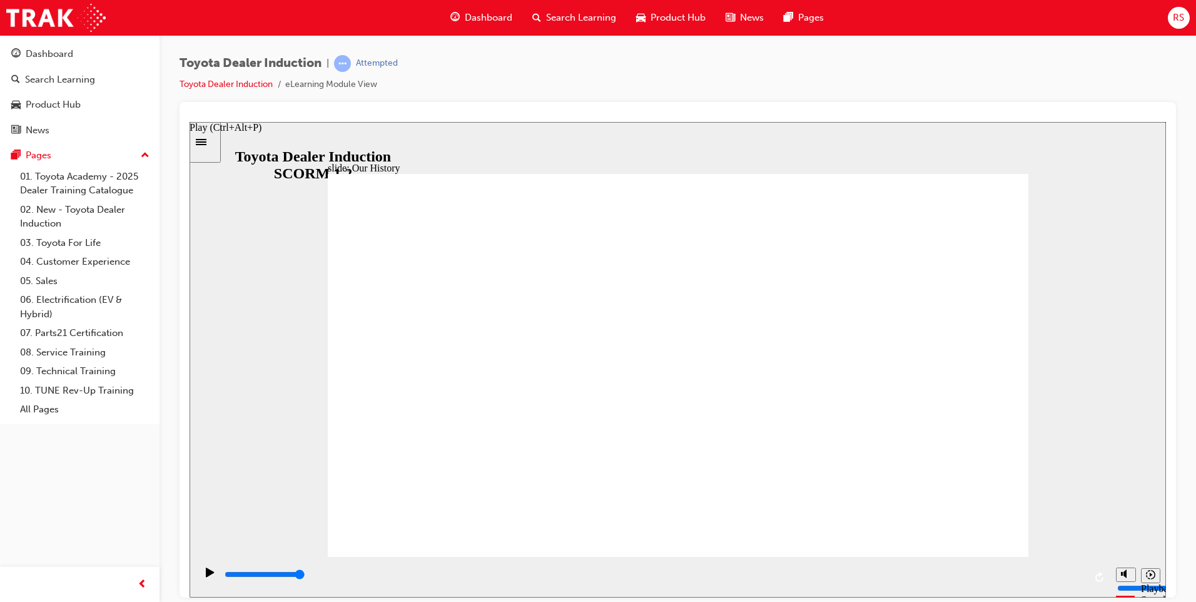
click at [206, 576] on icon "Play (Ctrl+Alt+P)" at bounding box center [210, 571] width 8 height 9
click at [228, 578] on div "playback controls" at bounding box center [653, 574] width 861 height 14
click at [209, 576] on icon "Play (Ctrl+Alt+P)" at bounding box center [210, 571] width 8 height 9
click at [209, 141] on icon "Sidebar Toggle" at bounding box center [205, 141] width 19 height 8
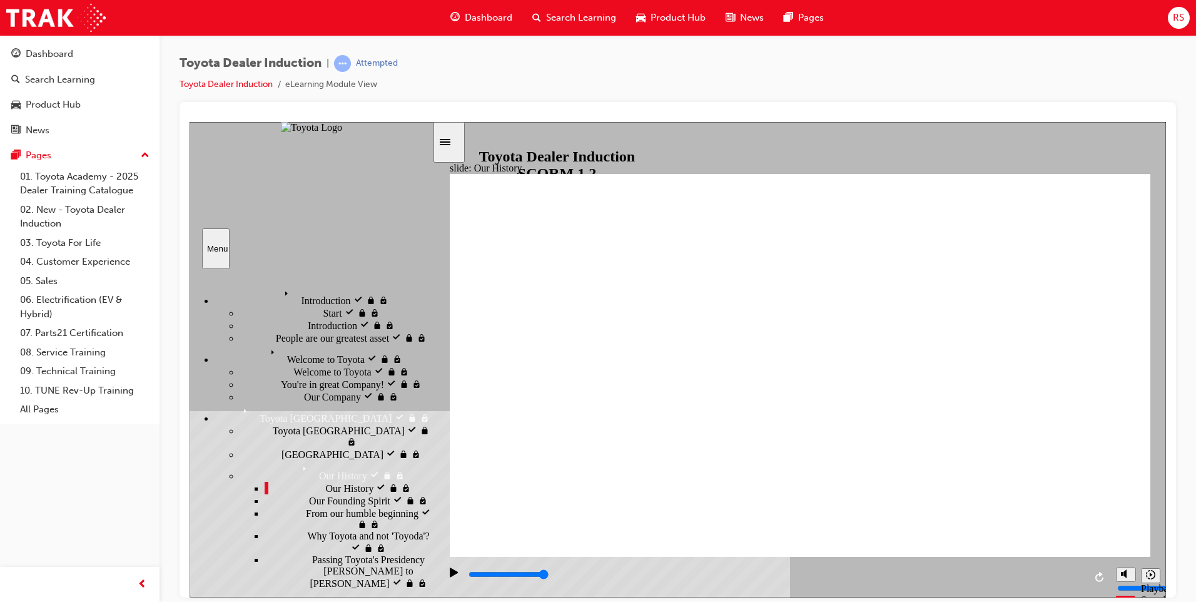
click at [309, 498] on span "Our Founding Spirit" at bounding box center [349, 498] width 81 height 11
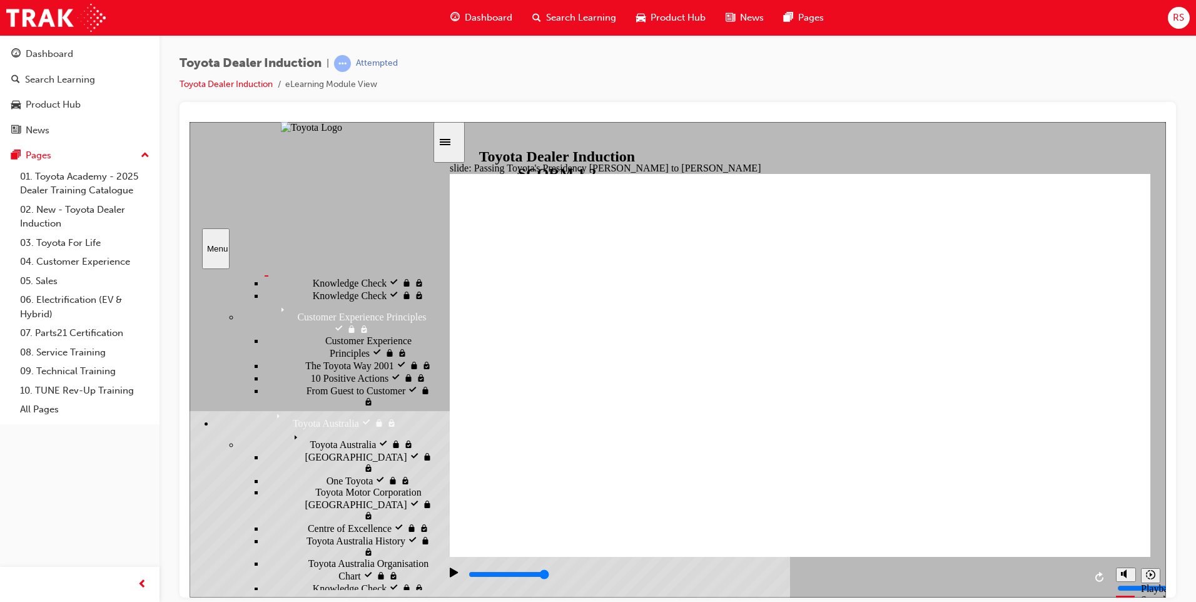
scroll to position [188, 0]
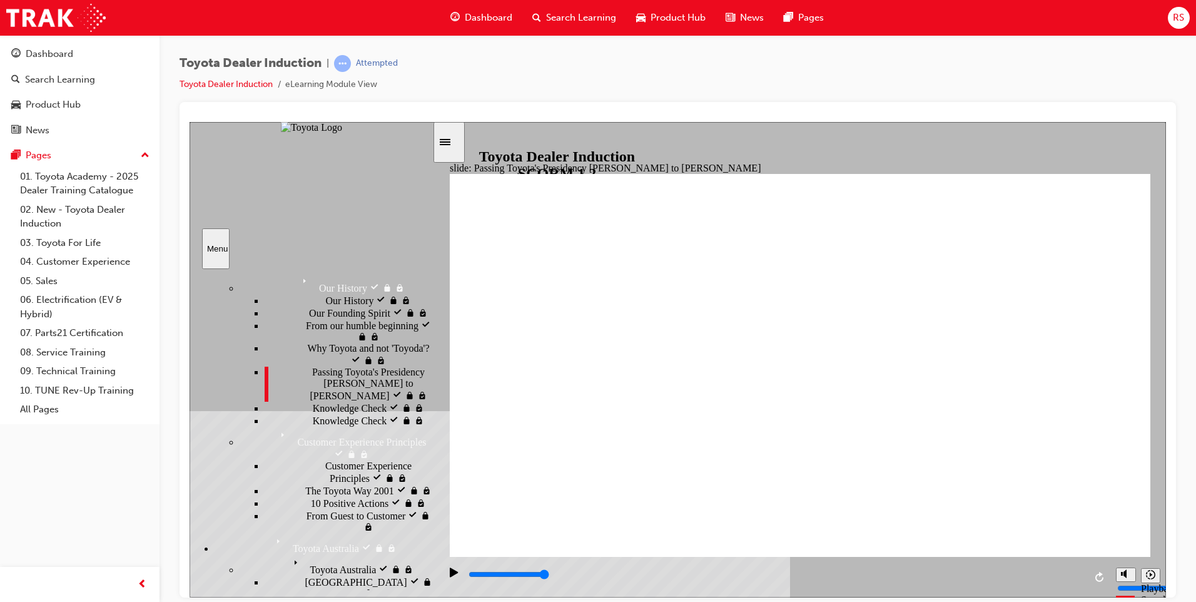
click at [313, 412] on span "Knowledge Check" at bounding box center [350, 406] width 74 height 11
type input "5000"
radio input "true"
type input "3800"
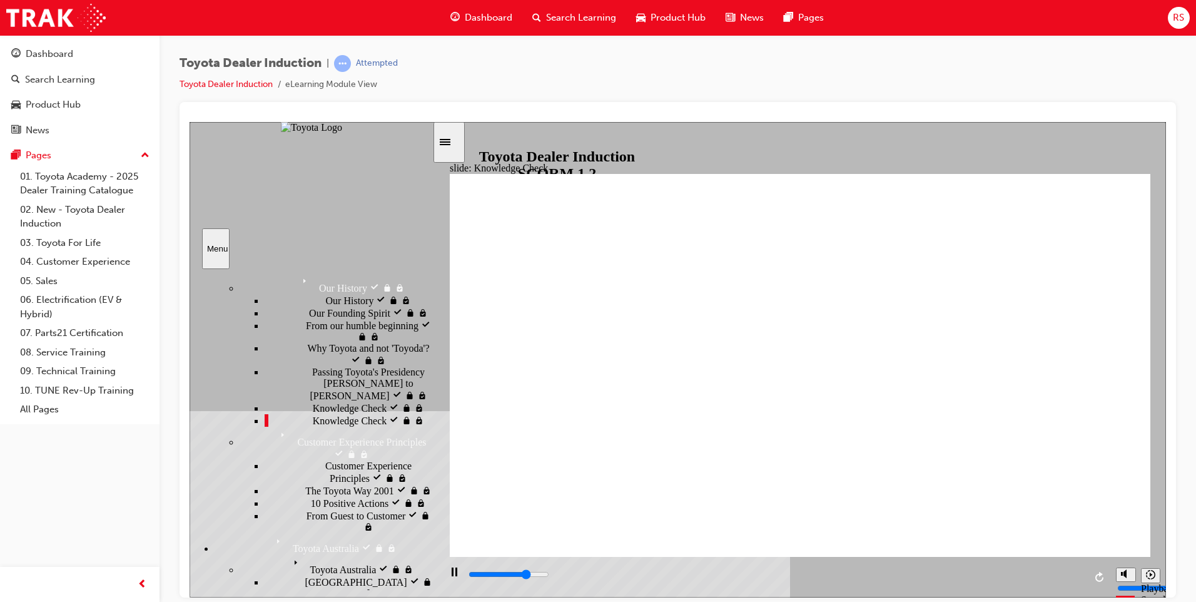
radio input "true"
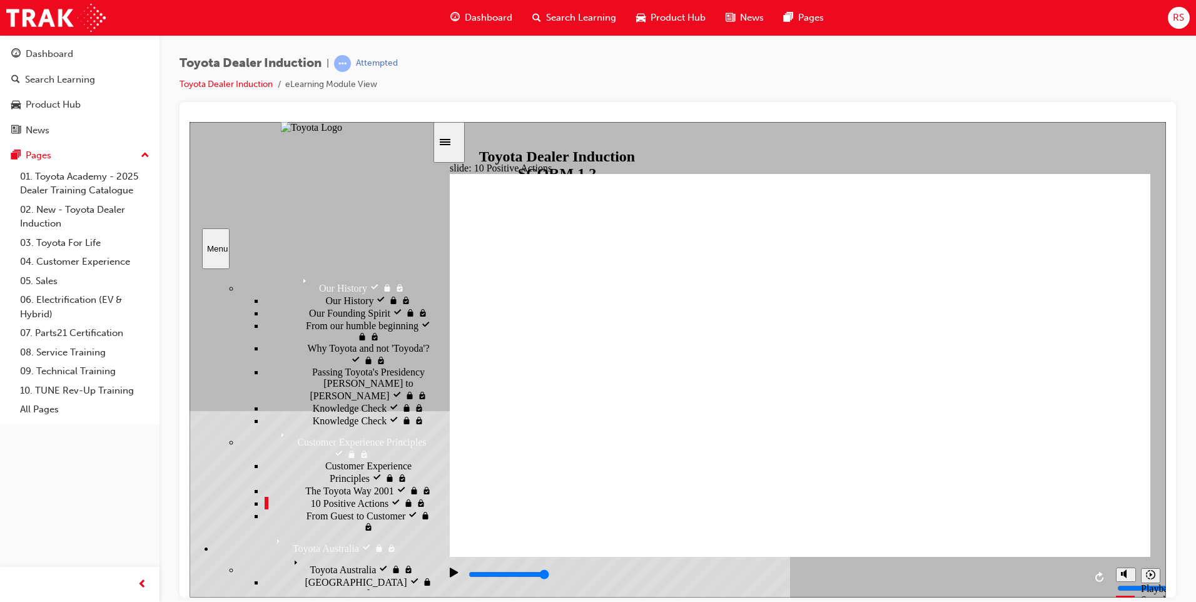
click at [318, 508] on span "From Guest to Customer" at bounding box center [355, 513] width 99 height 11
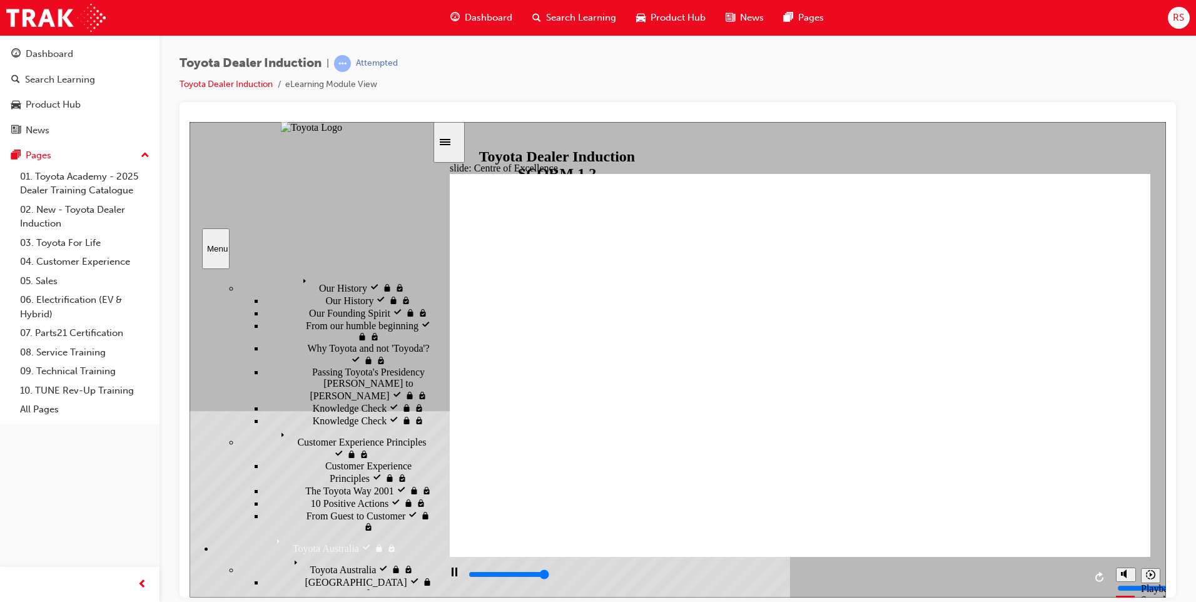
type input "15300"
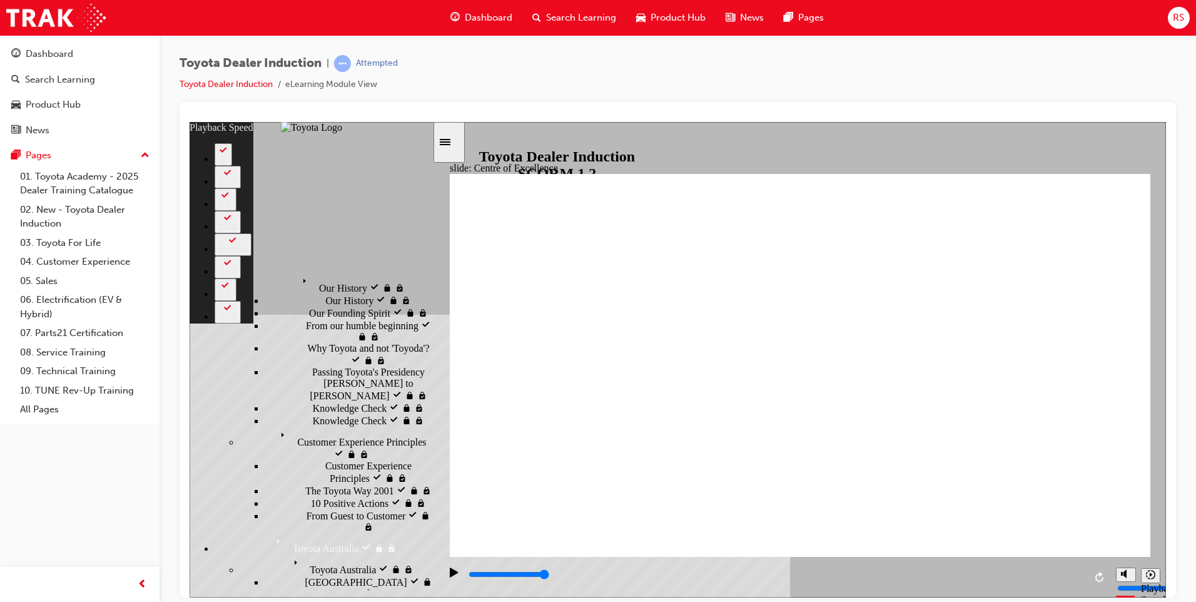
type input "248"
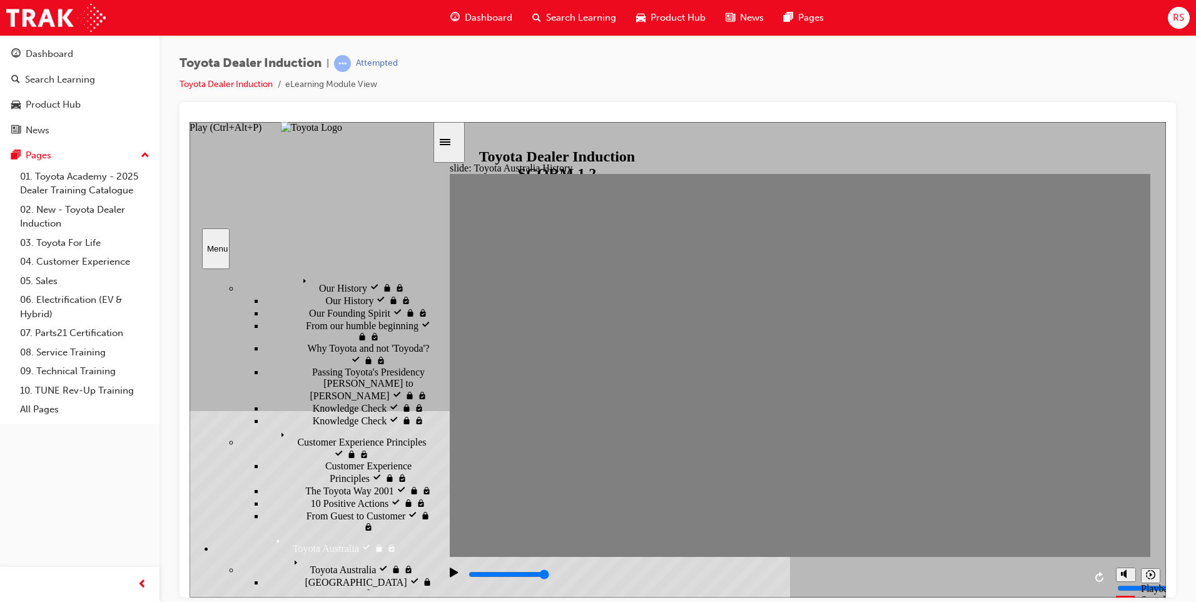
click at [450, 576] on icon "Play (Ctrl+Alt+P)" at bounding box center [454, 571] width 8 height 9
click at [468, 575] on input "slide progress" at bounding box center [508, 573] width 81 height 10
drag, startPoint x: 468, startPoint y: 574, endPoint x: 505, endPoint y: 579, distance: 37.9
click at [505, 579] on div "playback controls" at bounding box center [775, 574] width 617 height 14
click at [957, 574] on div "playback controls" at bounding box center [775, 574] width 617 height 14
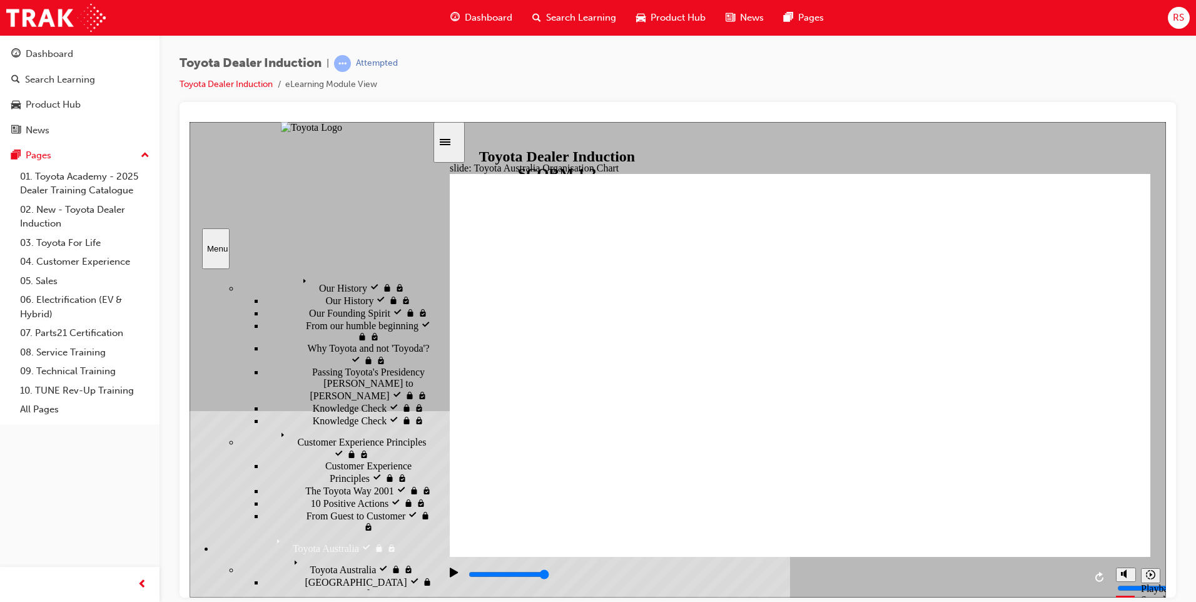
type input "4000"
radio input "true"
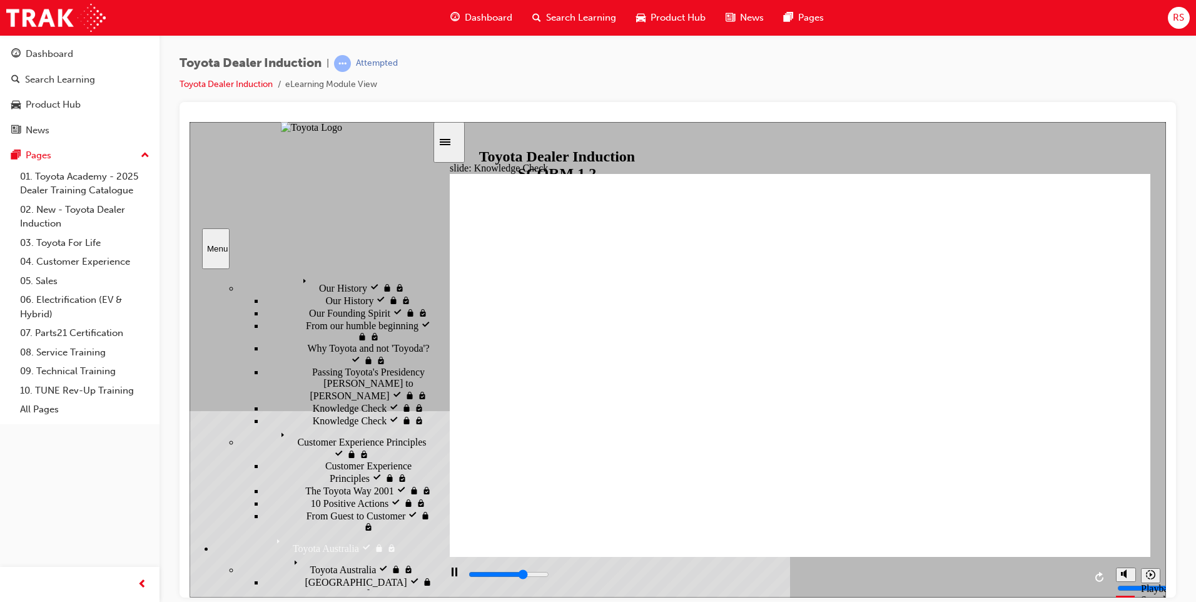
type input "3500"
radio input "true"
type input "4600"
radio input "true"
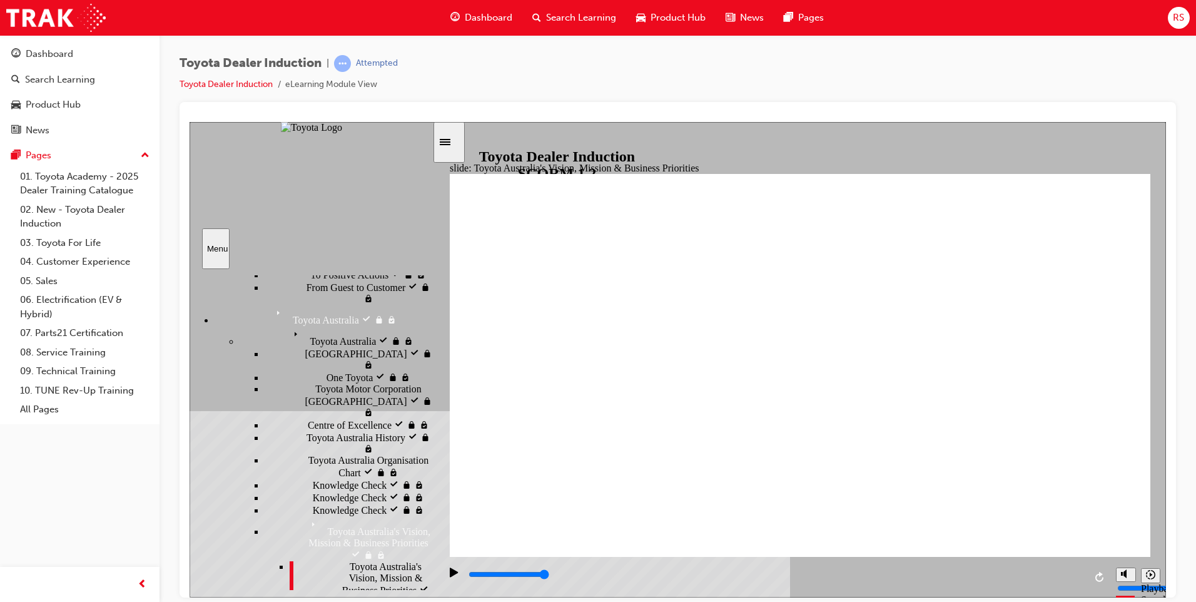
scroll to position [438, 0]
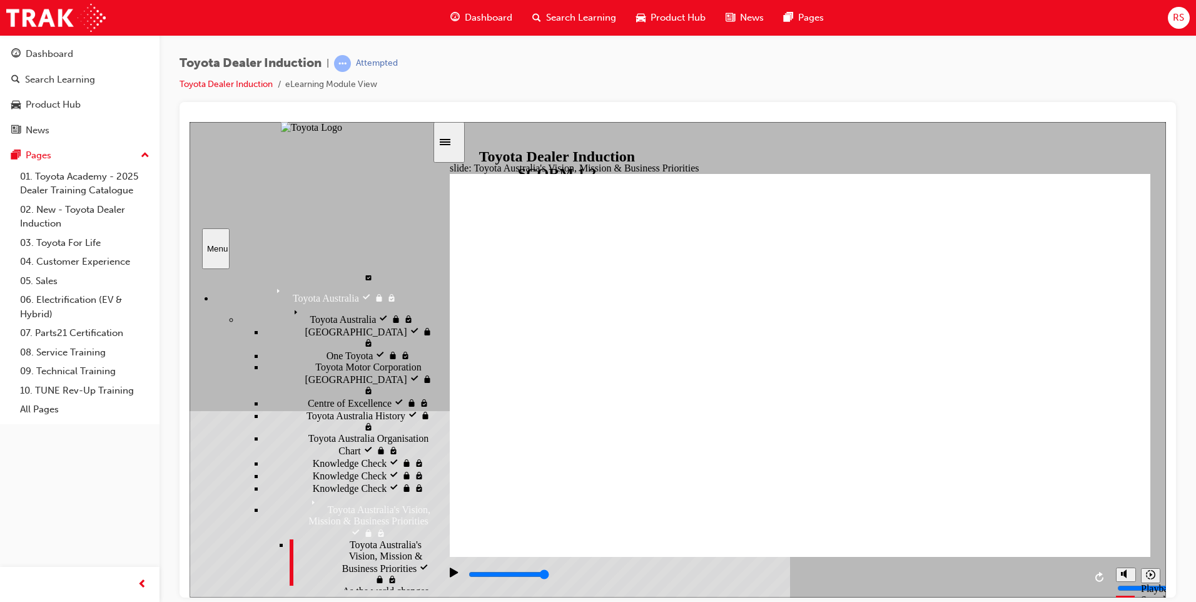
type input "9200"
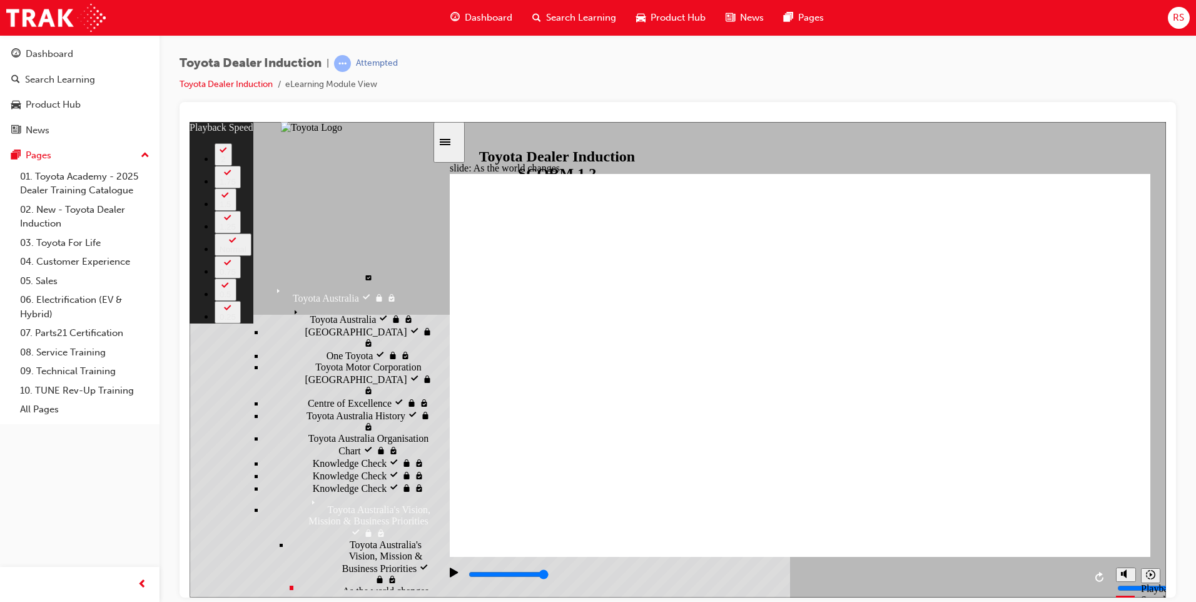
type input "128"
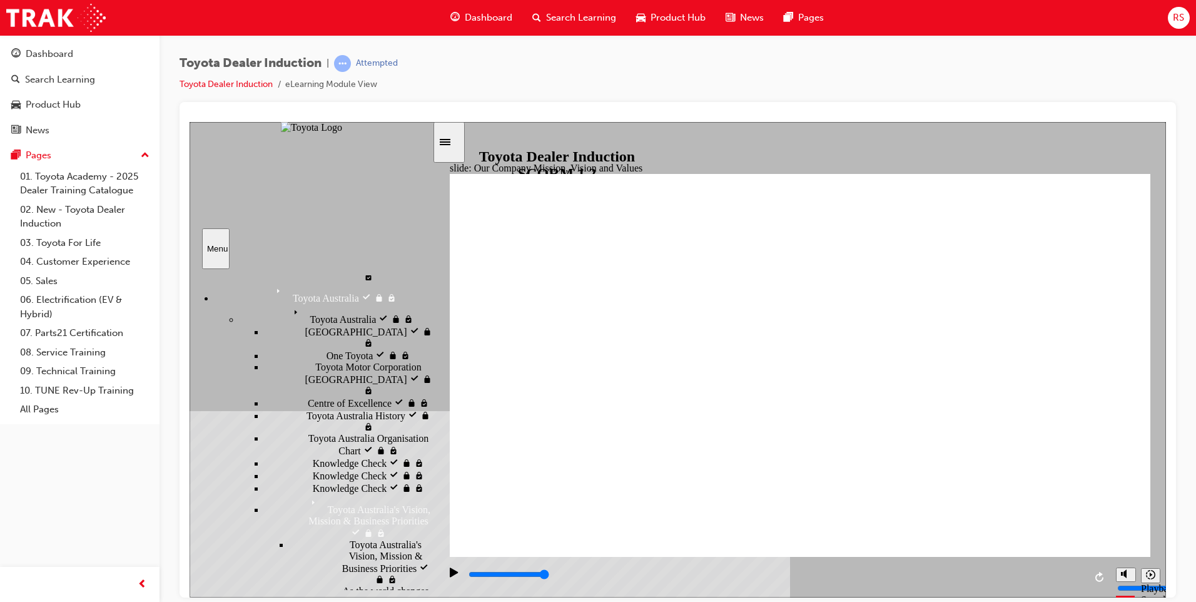
type input "24400"
click at [455, 575] on rect "Pause (Ctrl+Alt+P)" at bounding box center [456, 571] width 2 height 9
